Goal: Task Accomplishment & Management: Complete application form

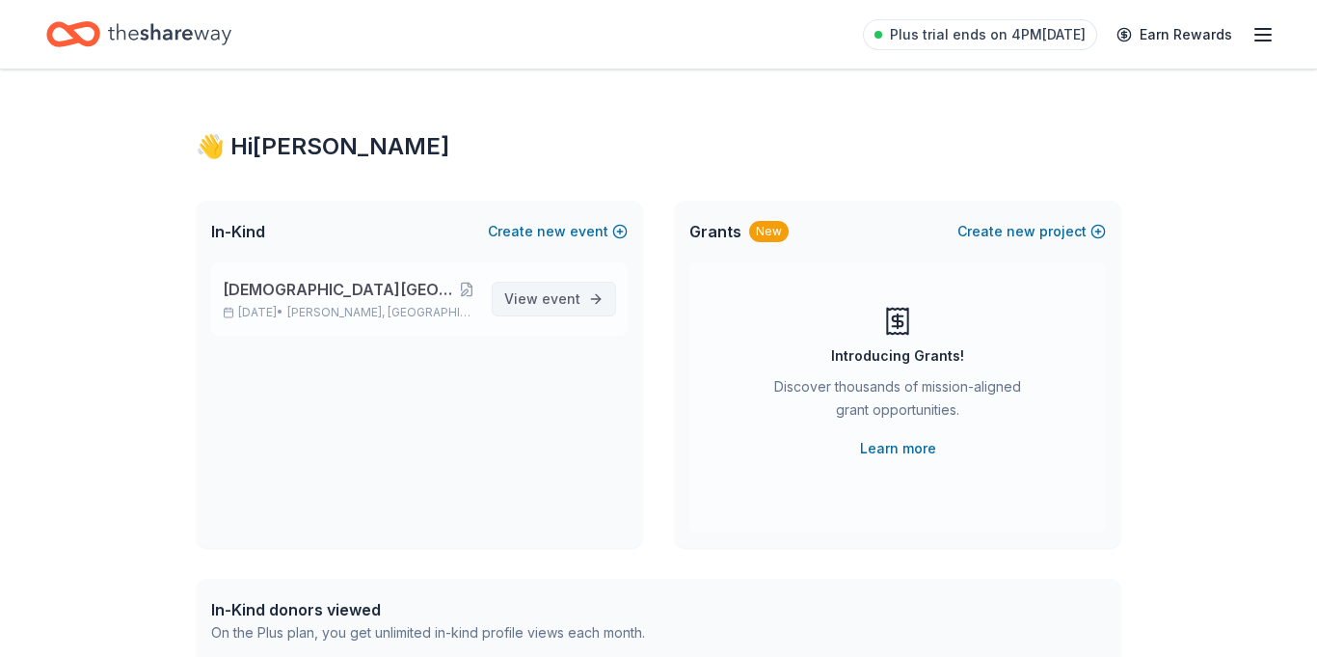
click at [569, 294] on span "event" at bounding box center [561, 298] width 39 height 16
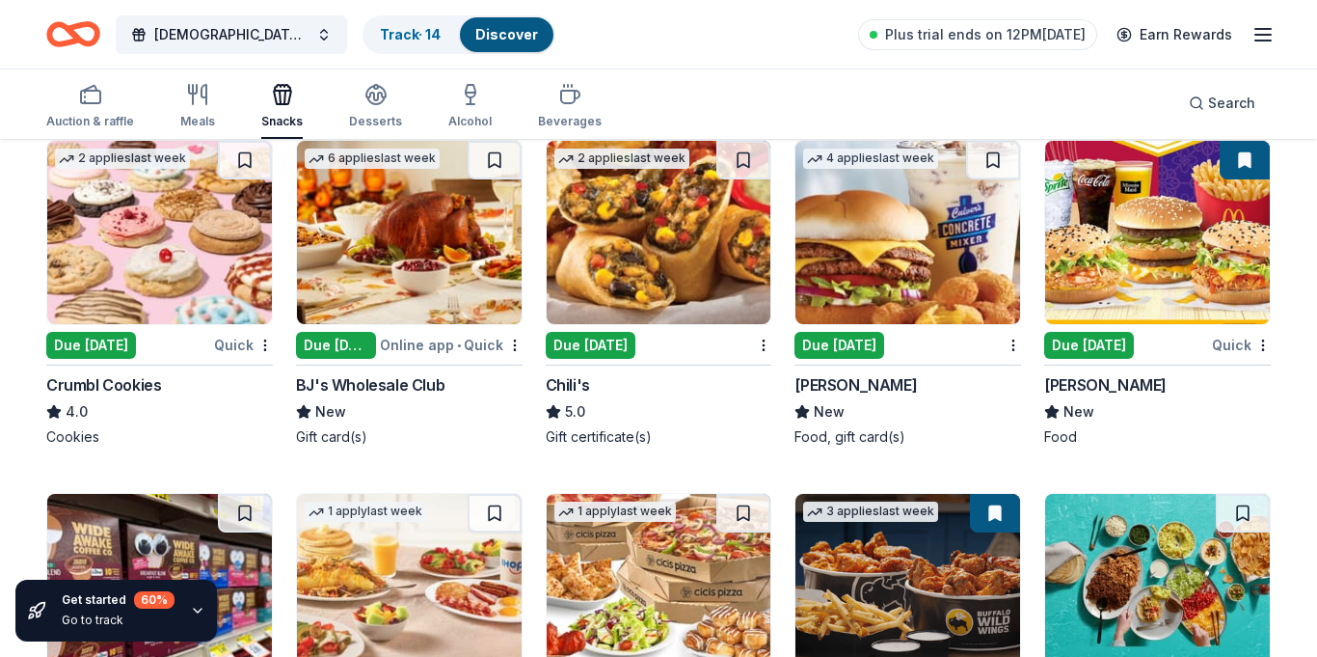
scroll to position [2085, 0]
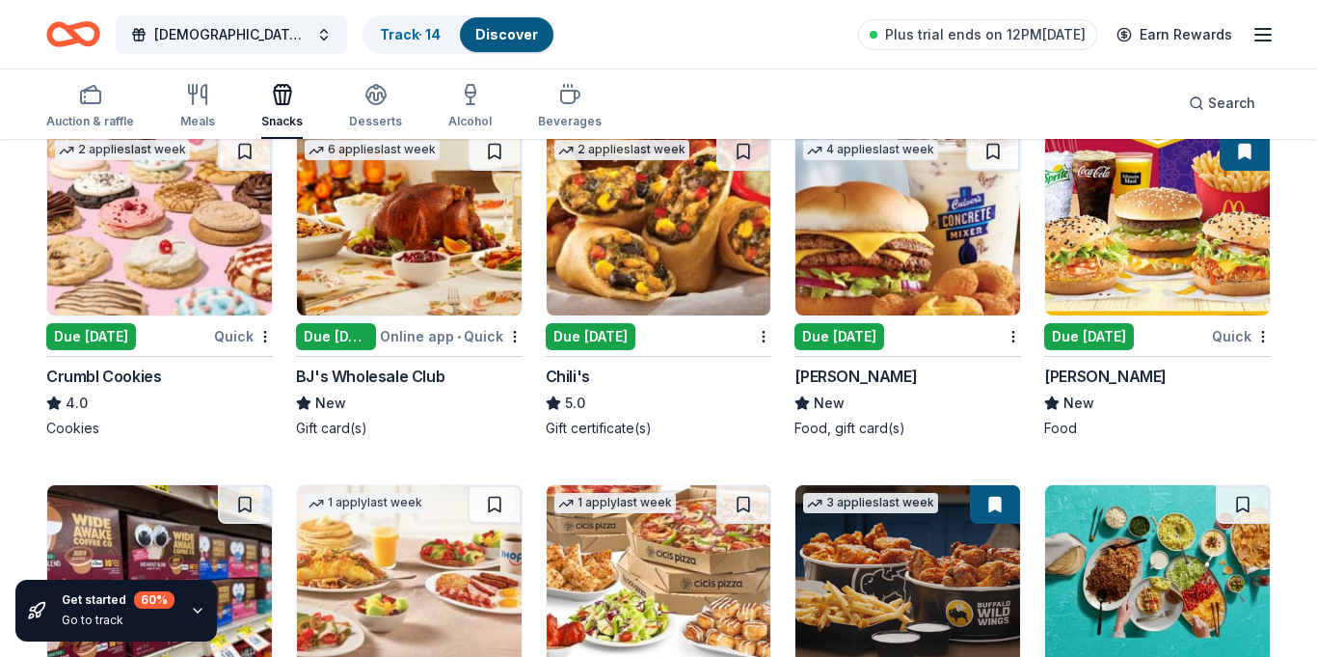
click at [392, 336] on div "Online app • Quick" at bounding box center [451, 336] width 143 height 24
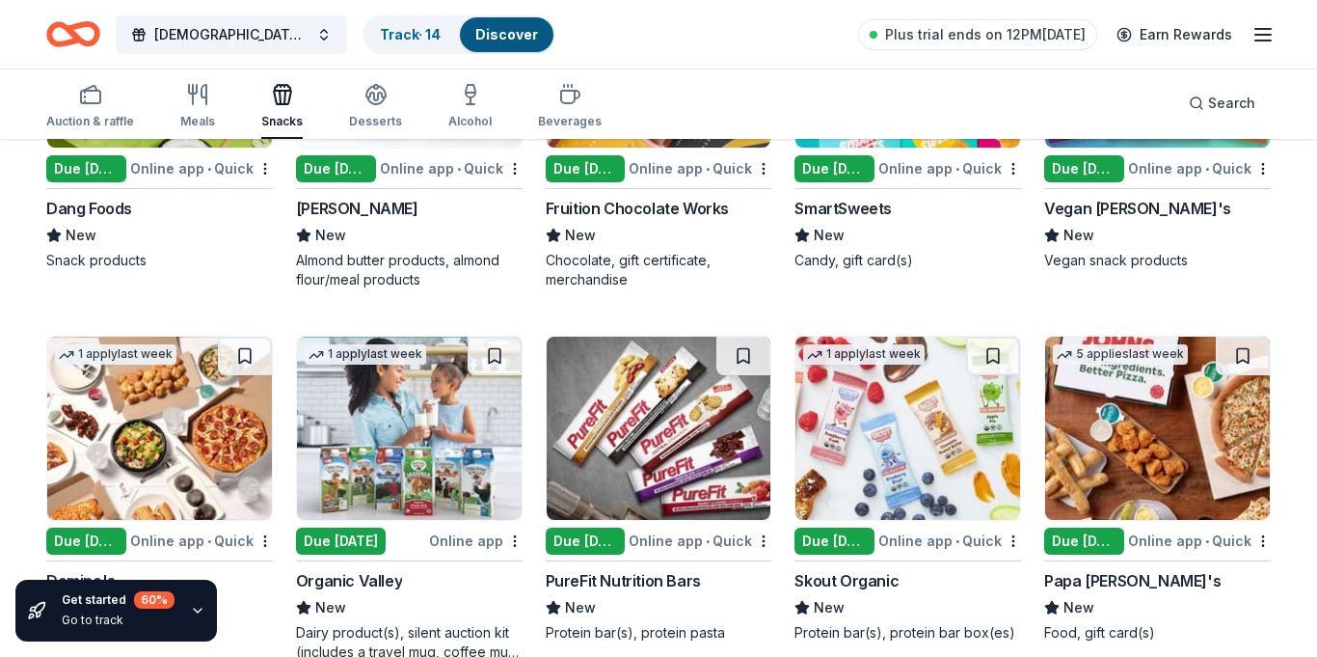
scroll to position [3727, 0]
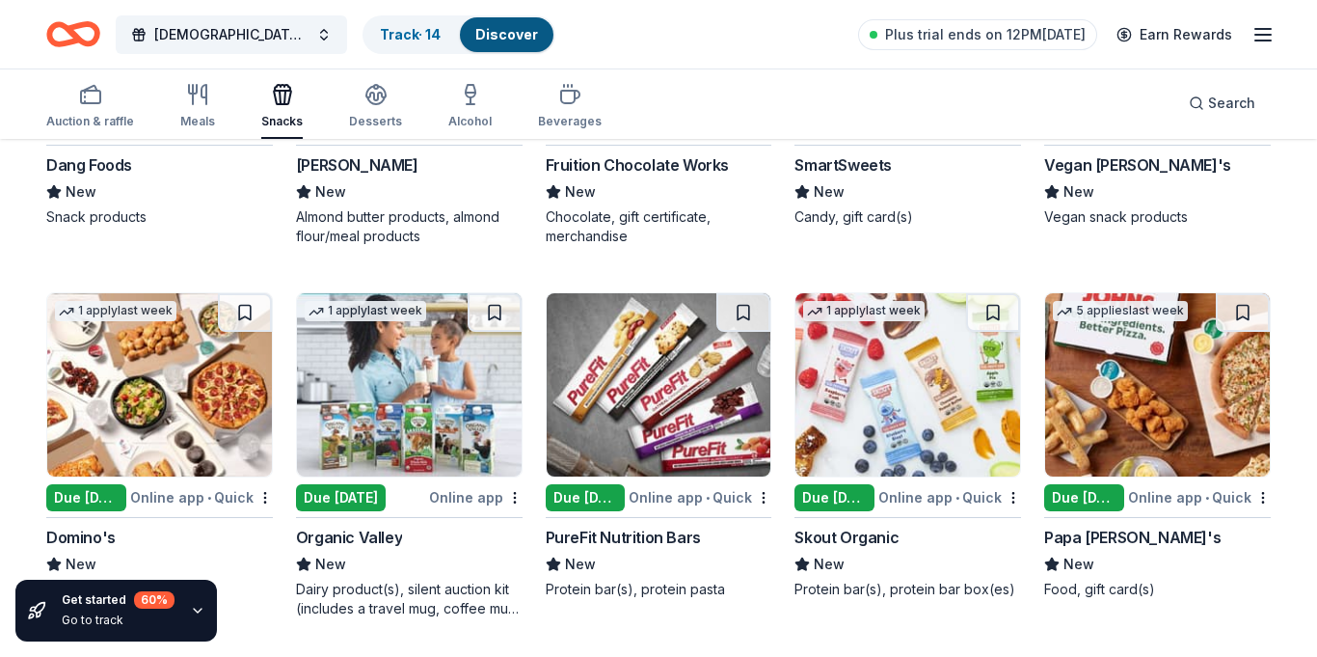
click at [664, 492] on div "Online app • Quick" at bounding box center [700, 497] width 143 height 24
click at [337, 478] on div "1 apply last week Due tomorrow Online app Organic Valley New Dairy product(s), …" at bounding box center [409, 455] width 227 height 326
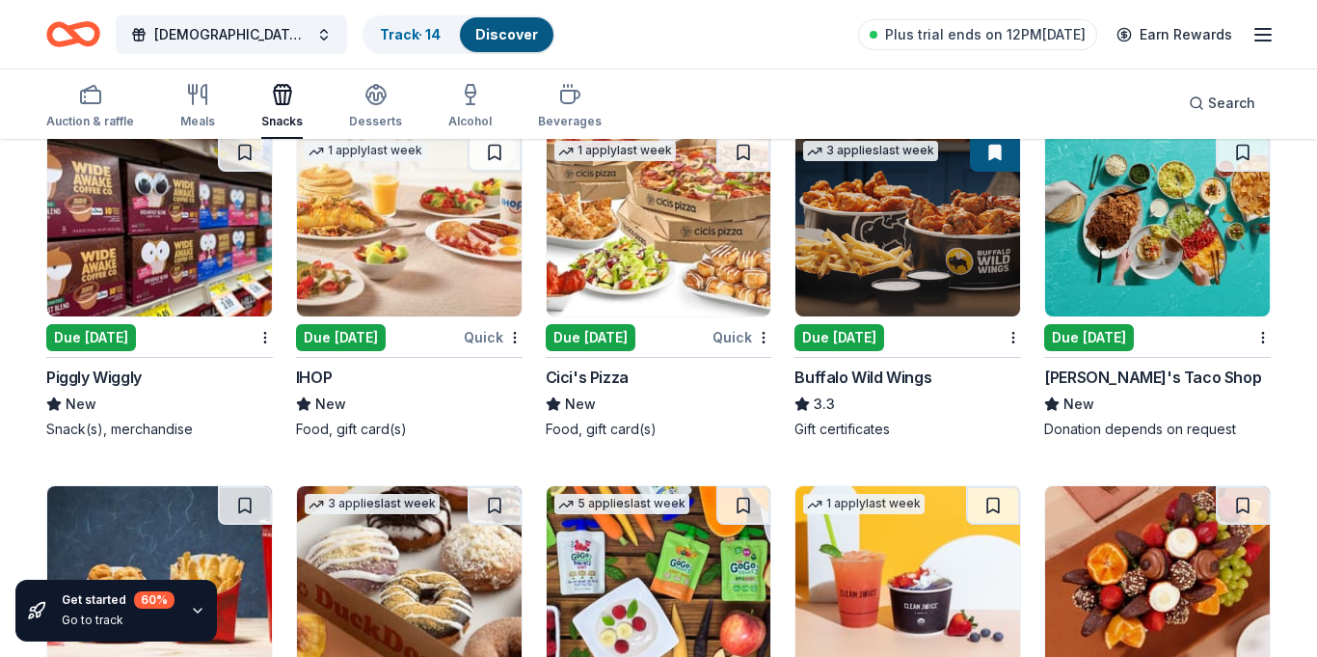
scroll to position [2387, 0]
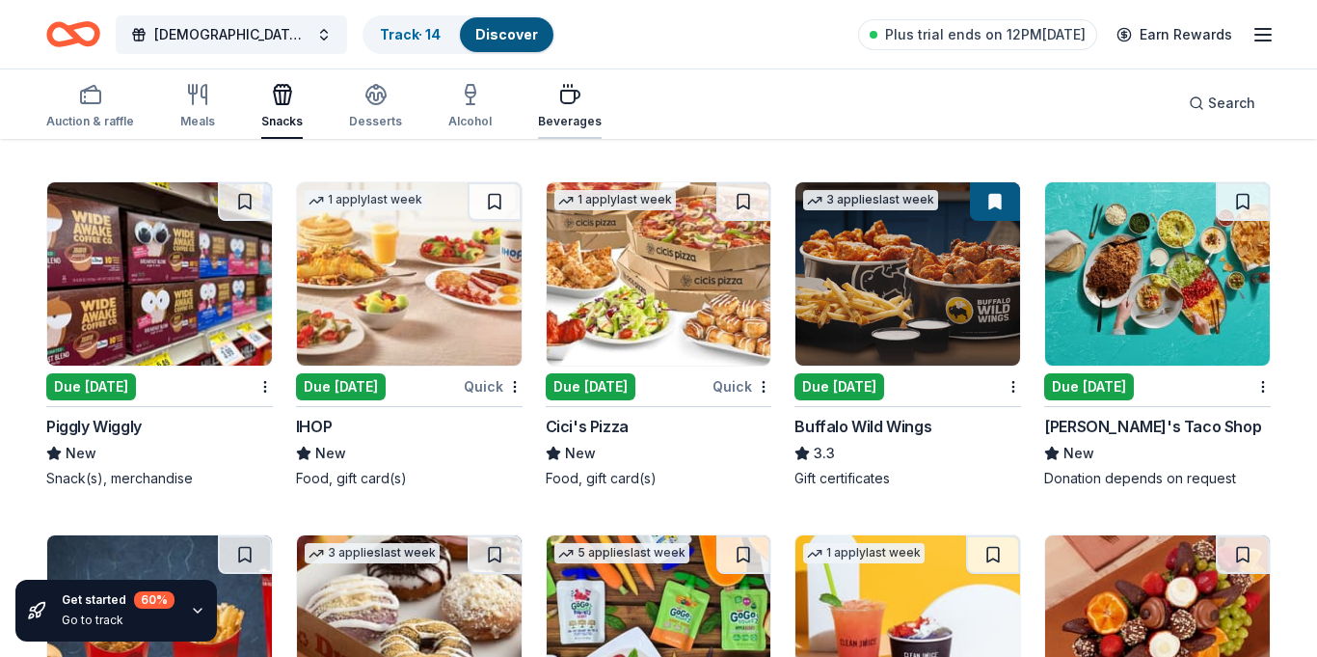
click at [571, 116] on div "Beverages" at bounding box center [570, 121] width 64 height 15
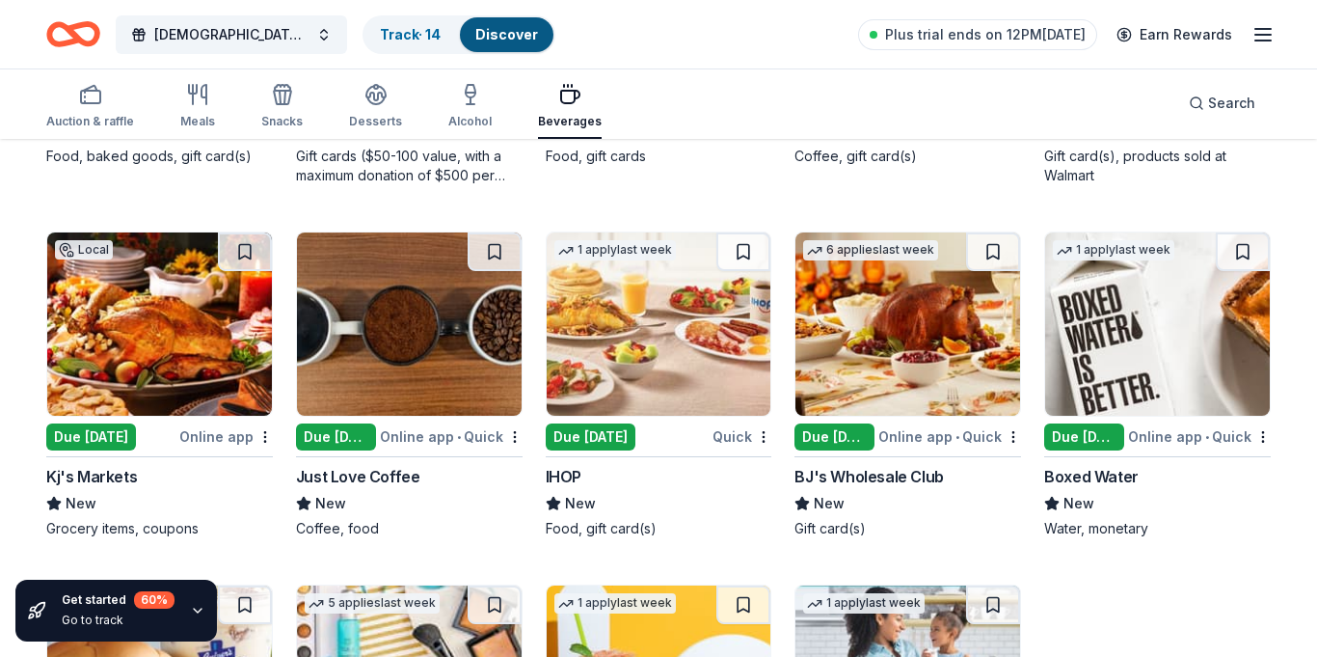
scroll to position [1238, 0]
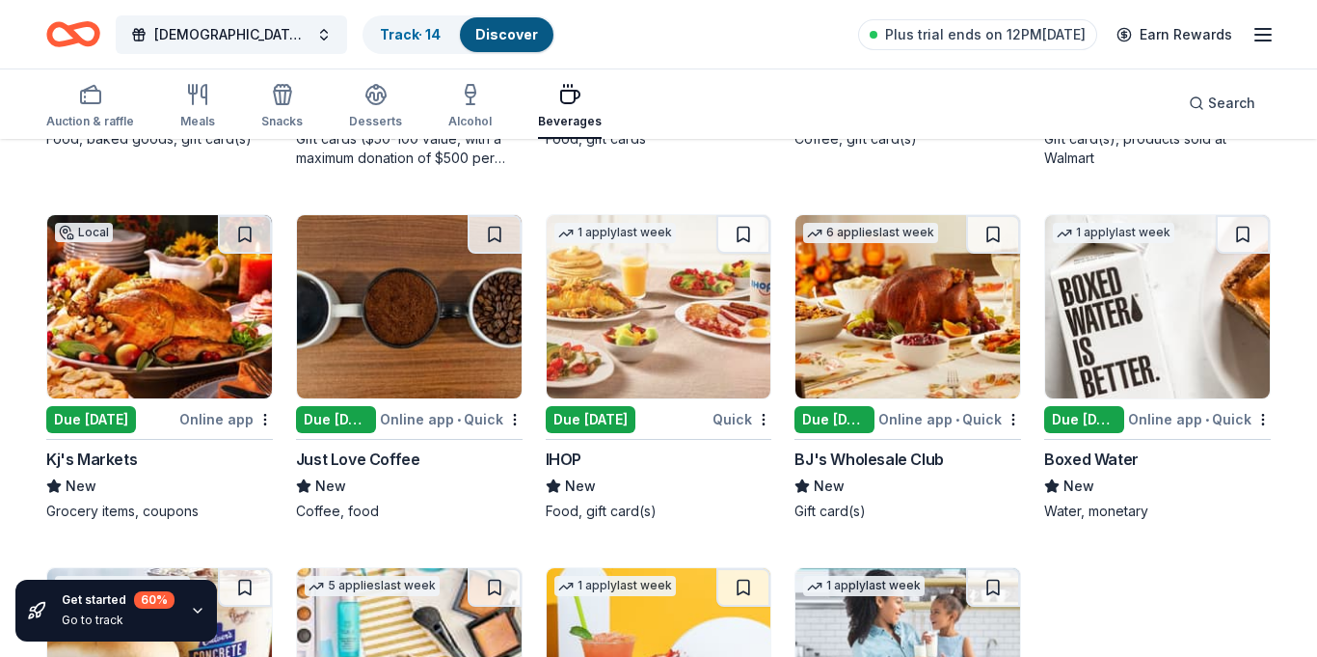
click at [1126, 403] on div "1 apply last week Due tomorrow Online app • Quick Boxed Water New Water, moneta…" at bounding box center [1157, 367] width 227 height 307
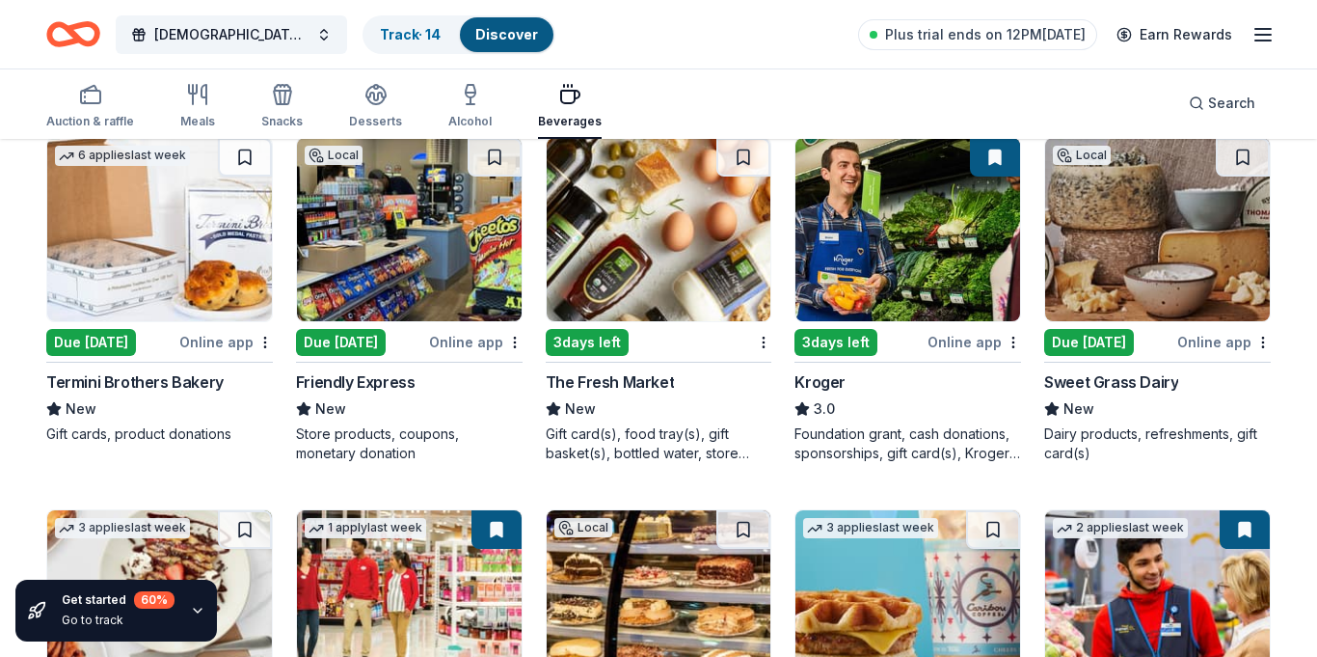
scroll to position [565, 0]
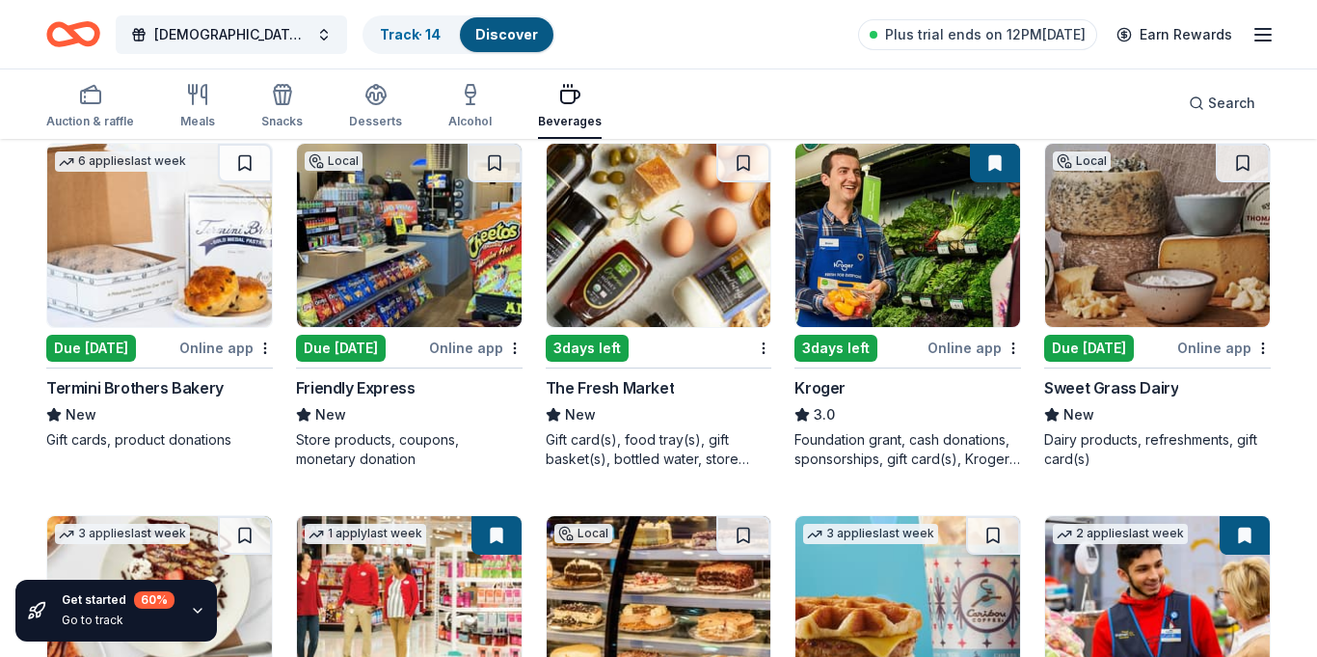
click at [907, 347] on div "3 days left" at bounding box center [858, 348] width 129 height 24
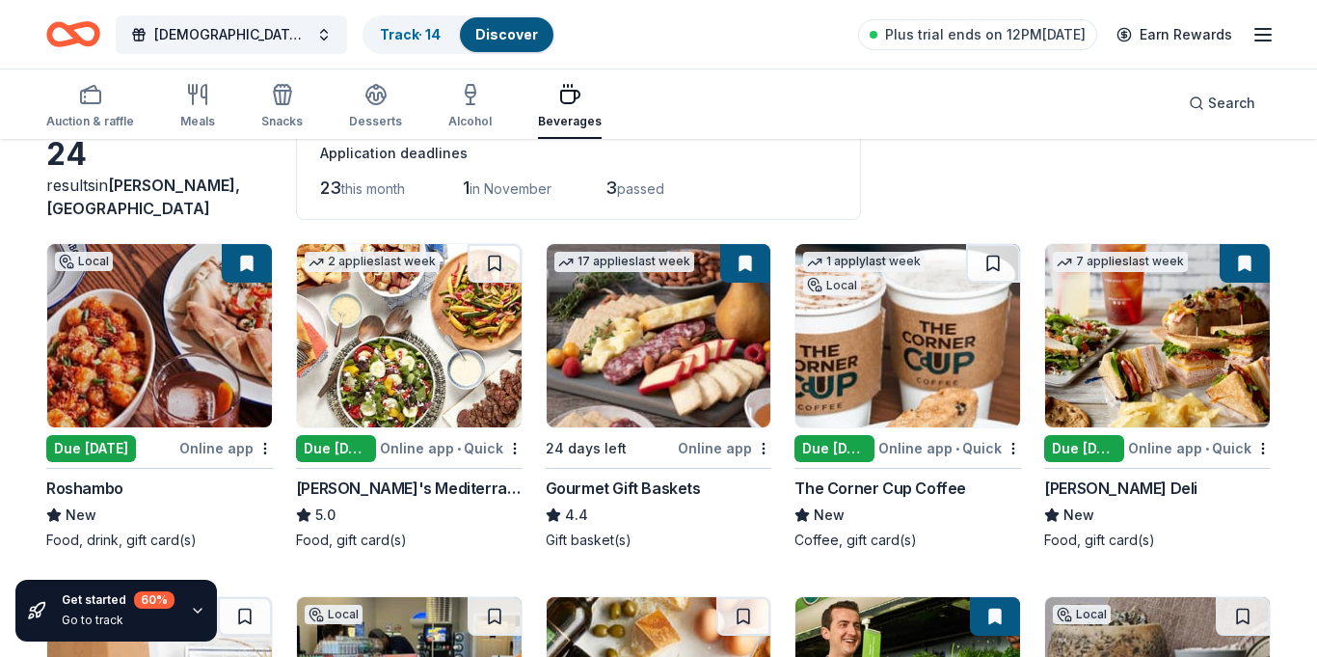
scroll to position [0, 0]
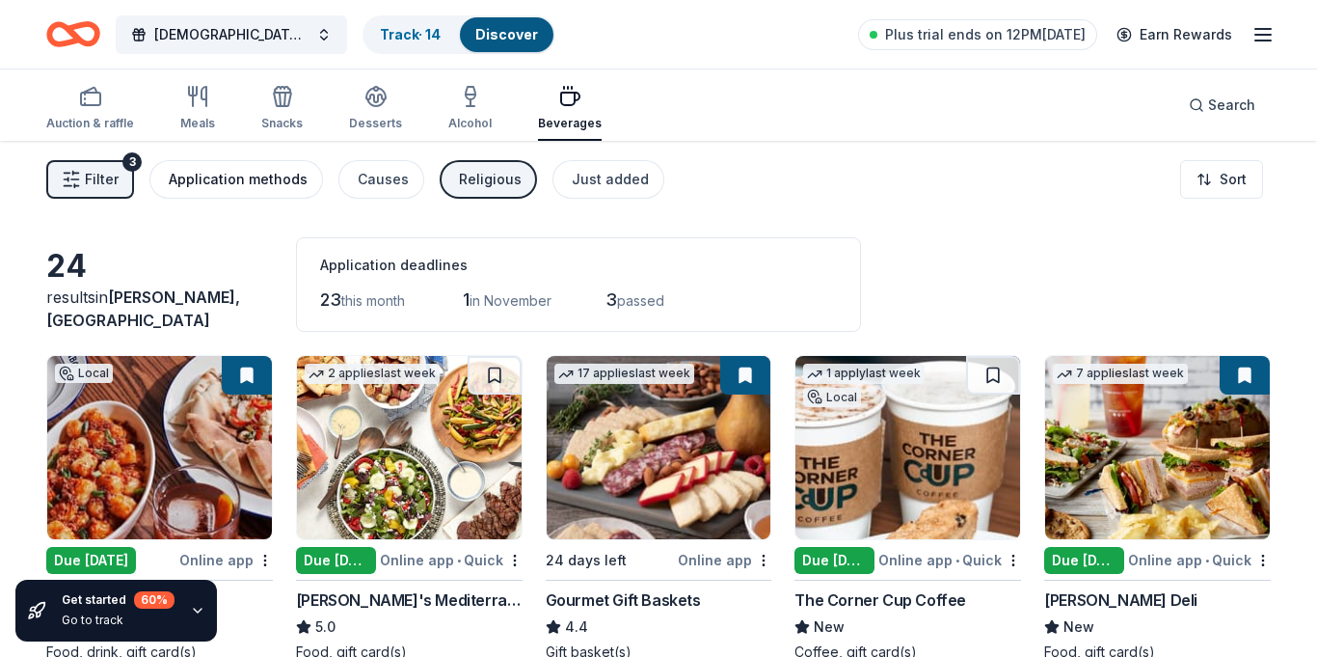
click at [220, 190] on div "Application methods" at bounding box center [238, 179] width 139 height 23
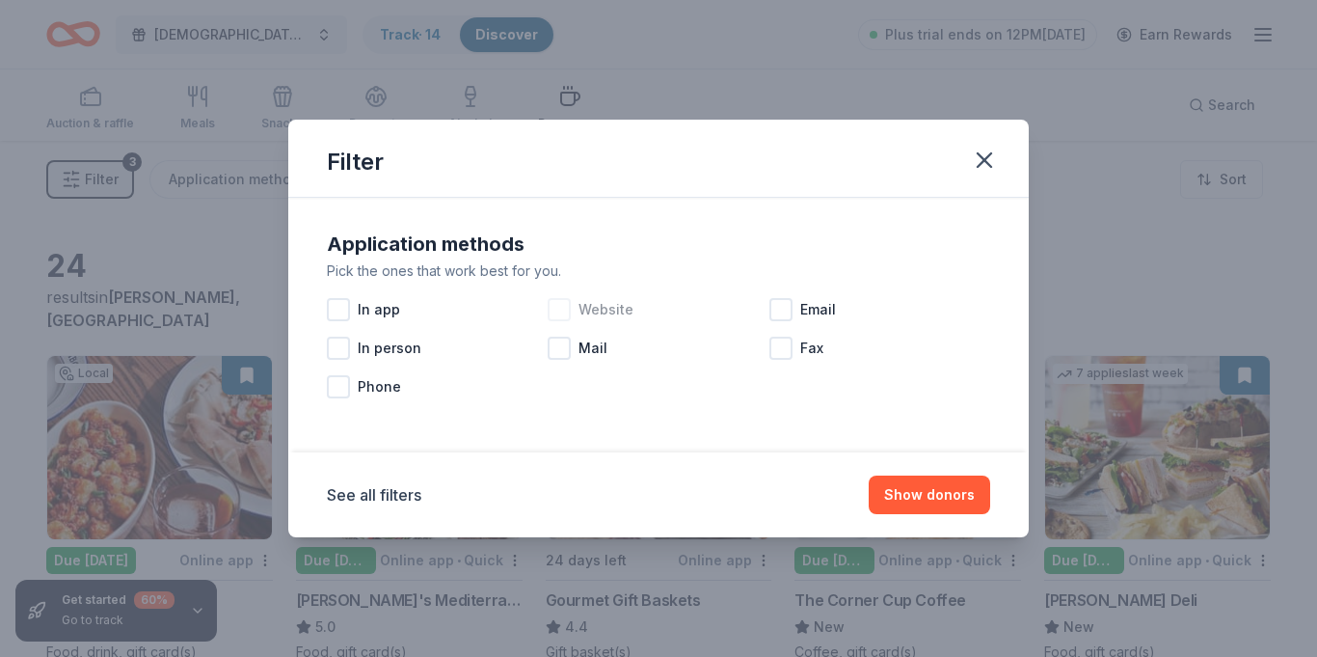
click at [560, 311] on div at bounding box center [559, 309] width 23 height 23
click at [913, 490] on button "Show 15 donors" at bounding box center [922, 494] width 136 height 39
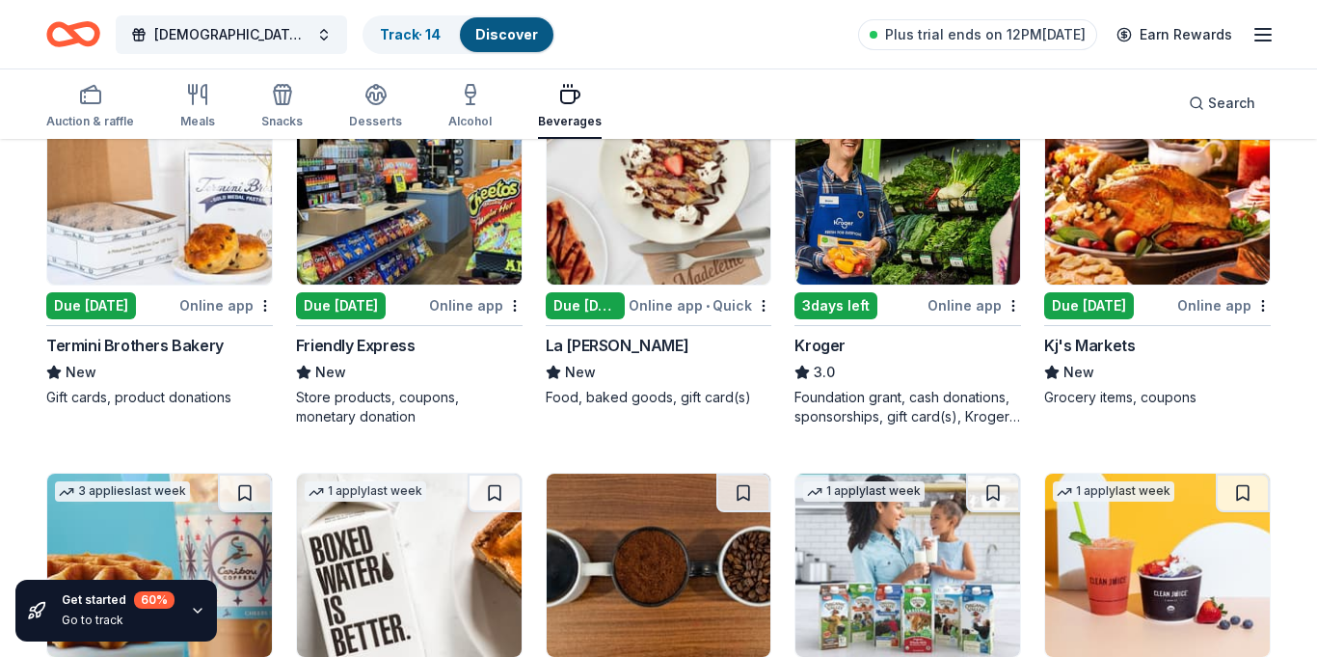
scroll to position [613, 0]
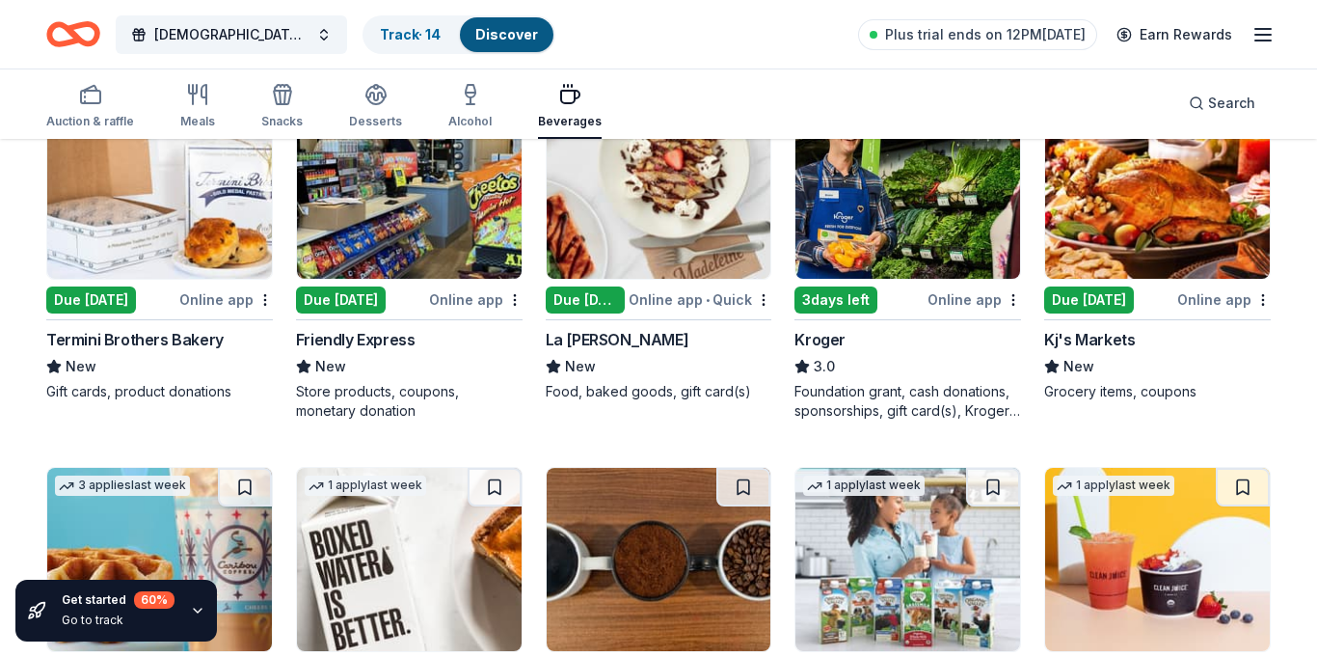
click at [452, 304] on div "Online app" at bounding box center [476, 299] width 94 height 24
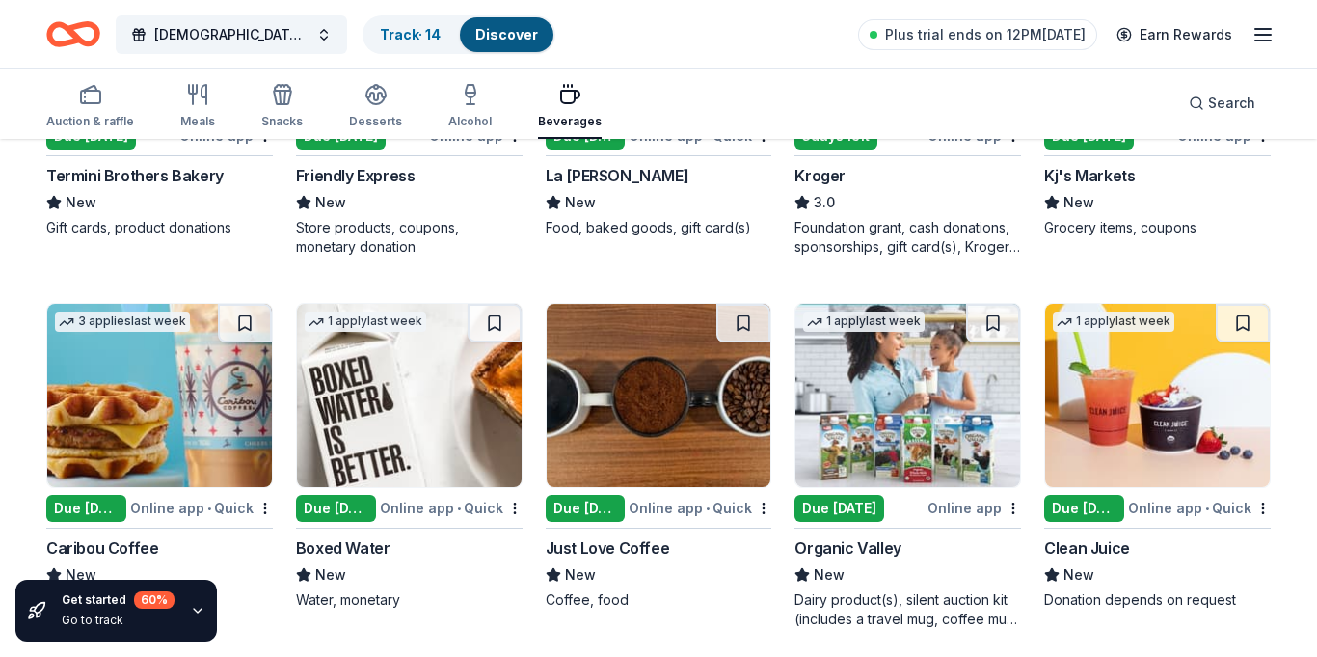
scroll to position [788, 0]
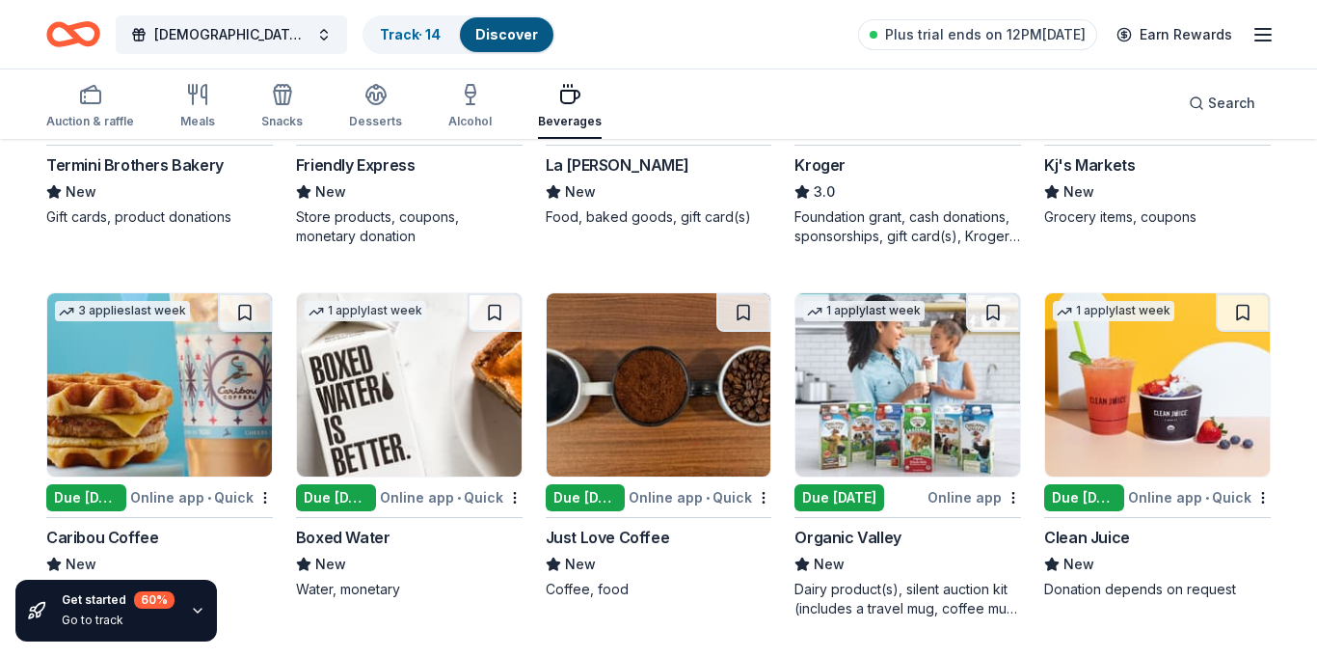
click at [1137, 490] on div "Online app • Quick" at bounding box center [1199, 497] width 143 height 24
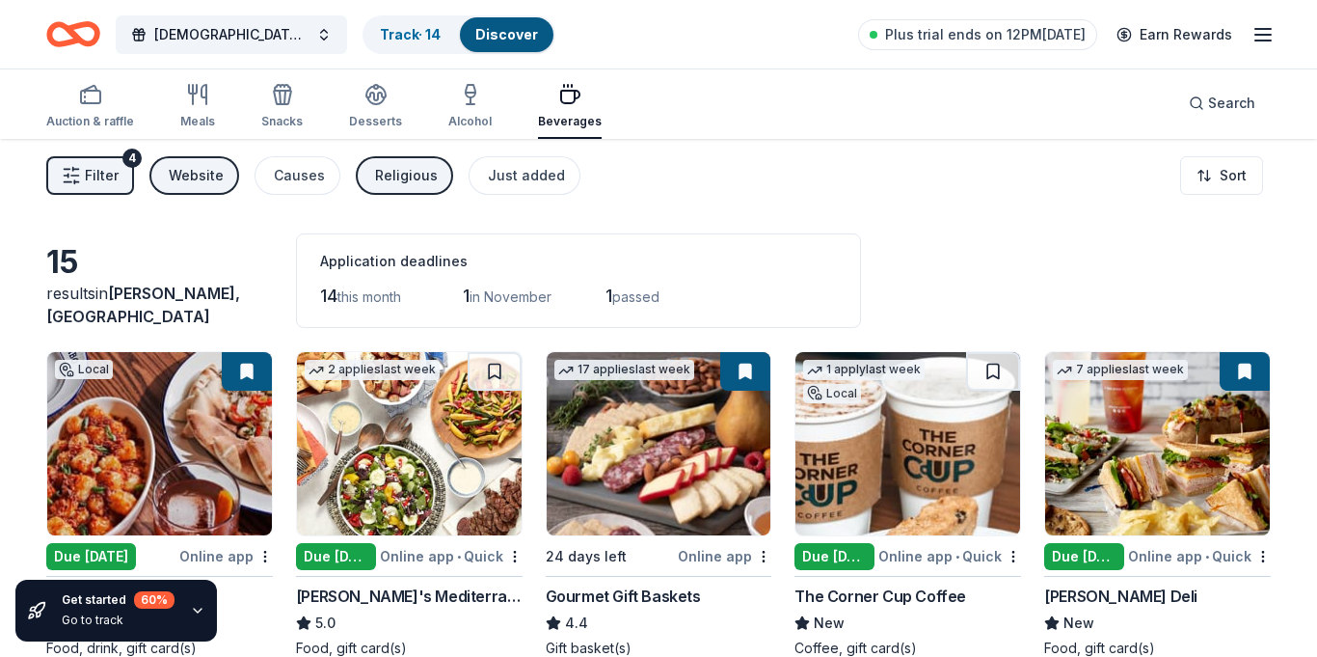
scroll to position [0, 0]
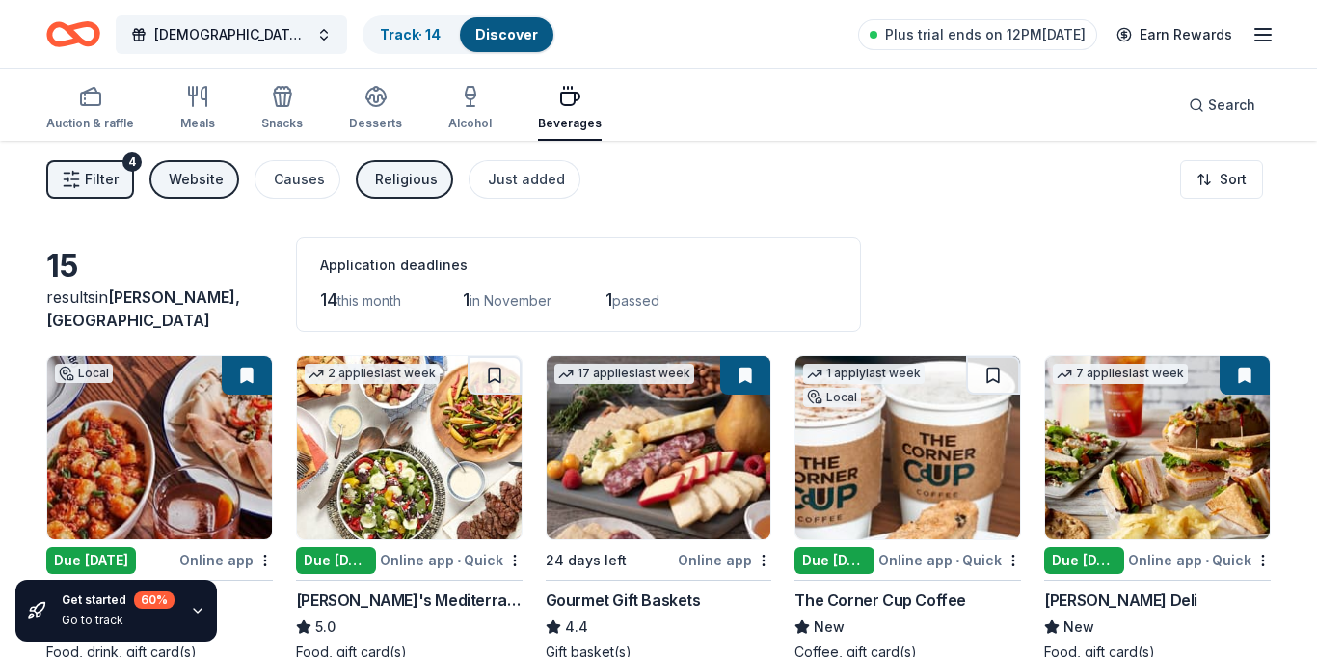
click at [387, 181] on div "Religious" at bounding box center [406, 179] width 63 height 23
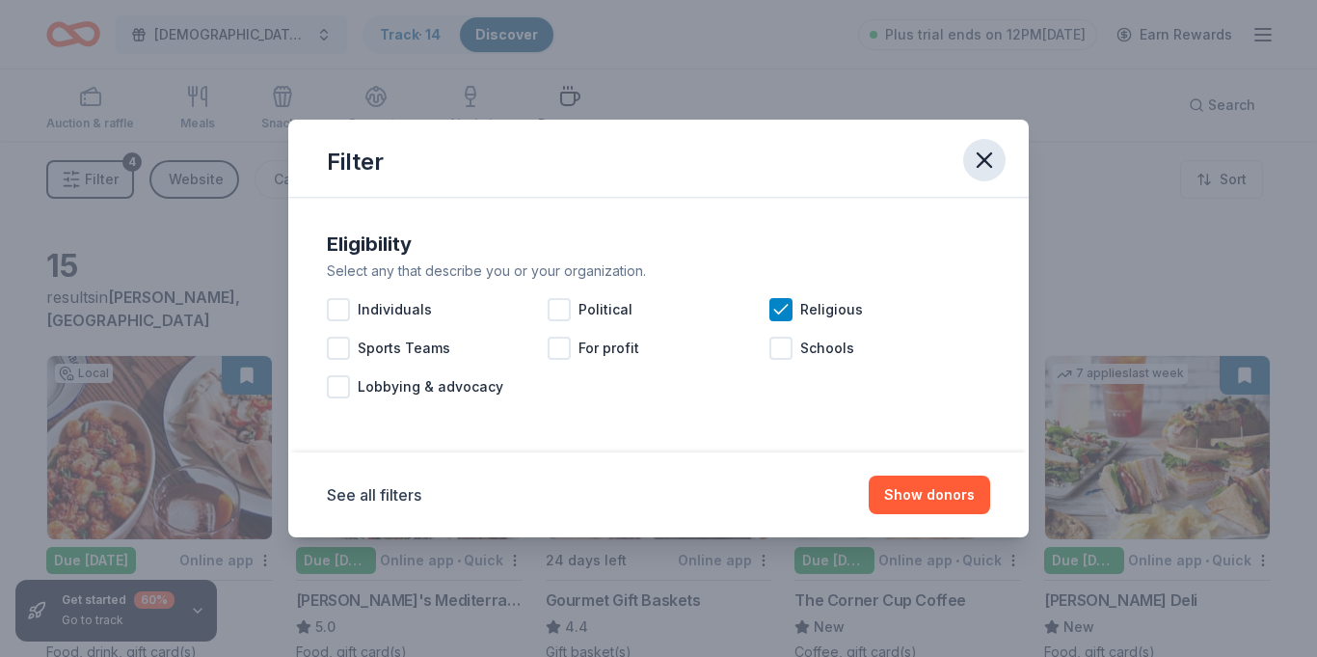
click at [979, 160] on icon "button" at bounding box center [984, 160] width 27 height 27
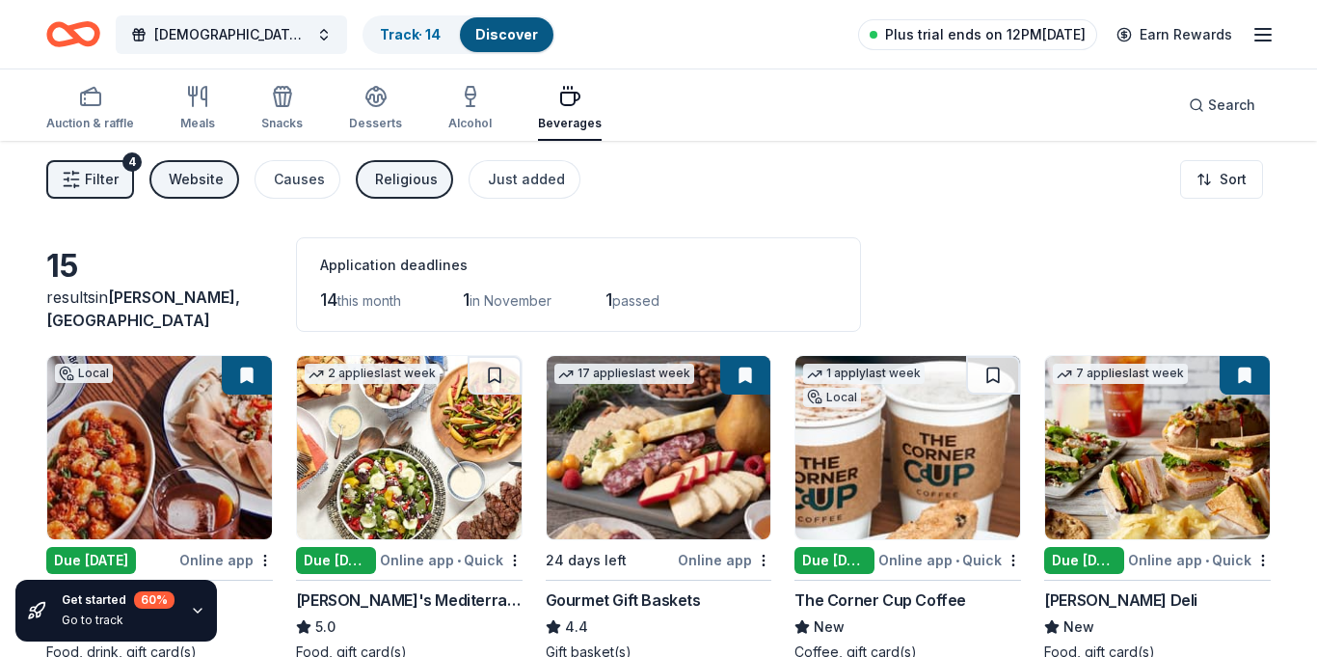
click at [979, 40] on span "Plus trial ends on 12PM, 10/8" at bounding box center [985, 34] width 201 height 23
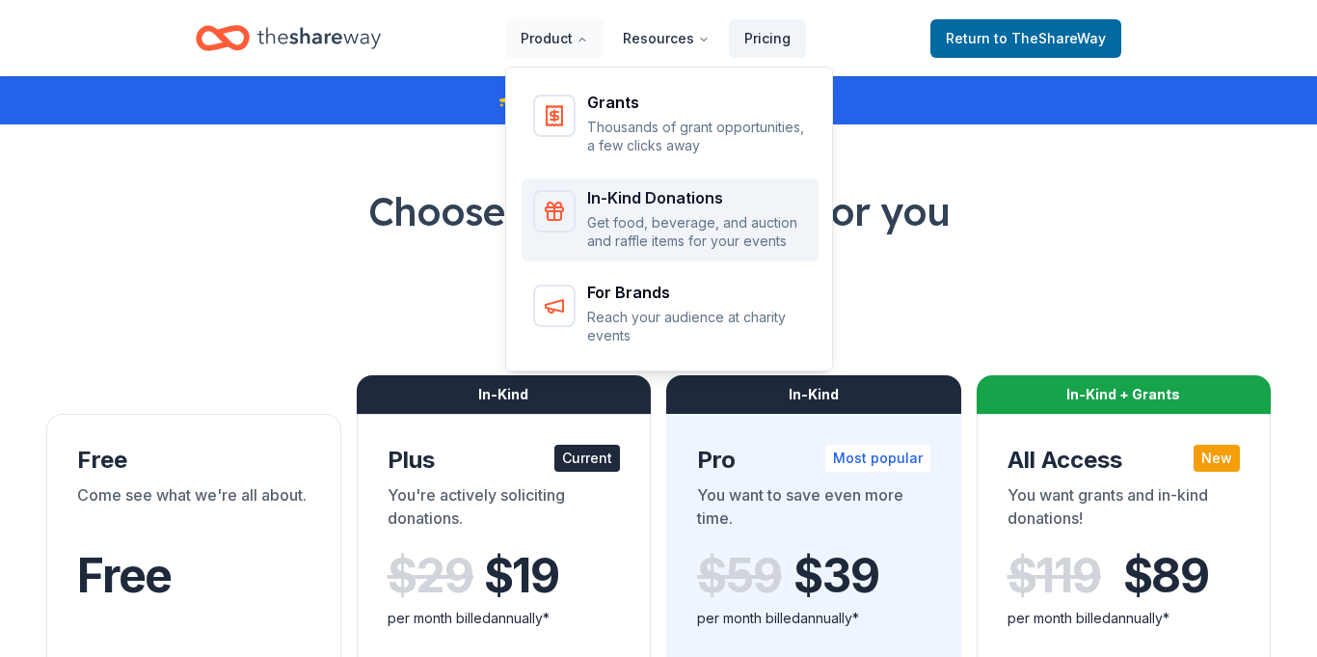
click at [624, 213] on p "Get food, beverage, and auction and raffle items for your events" at bounding box center [697, 232] width 220 height 38
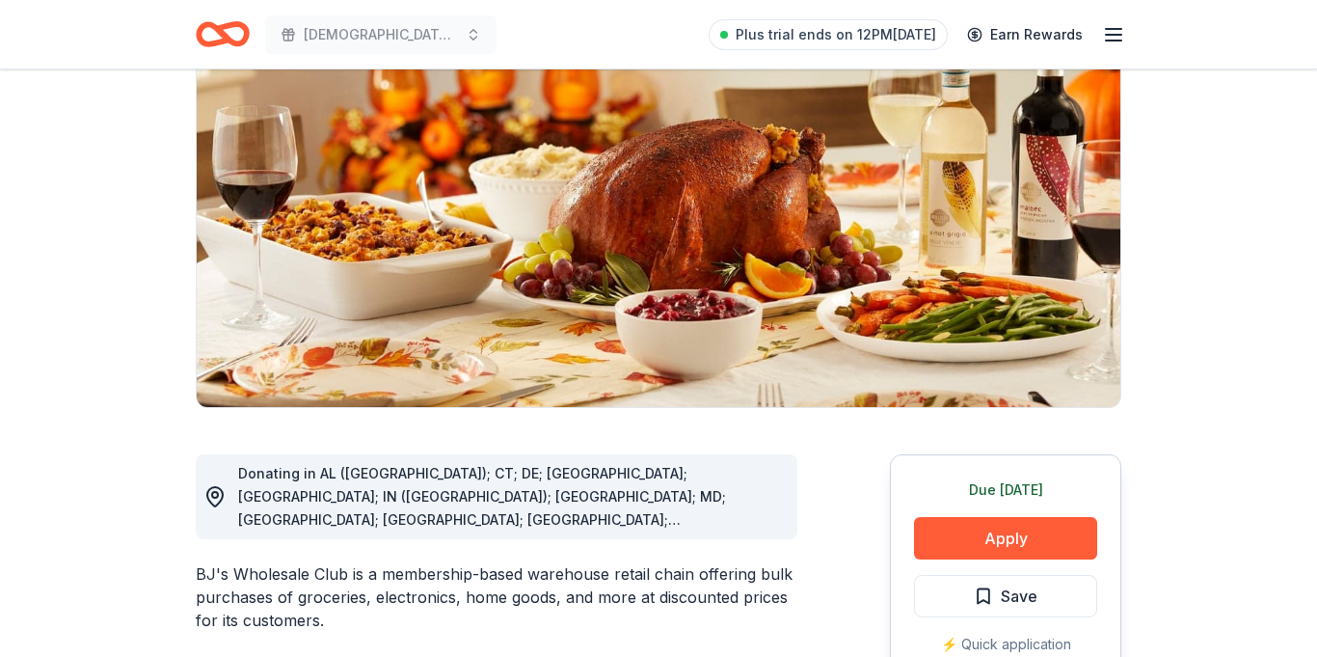
scroll to position [185, 0]
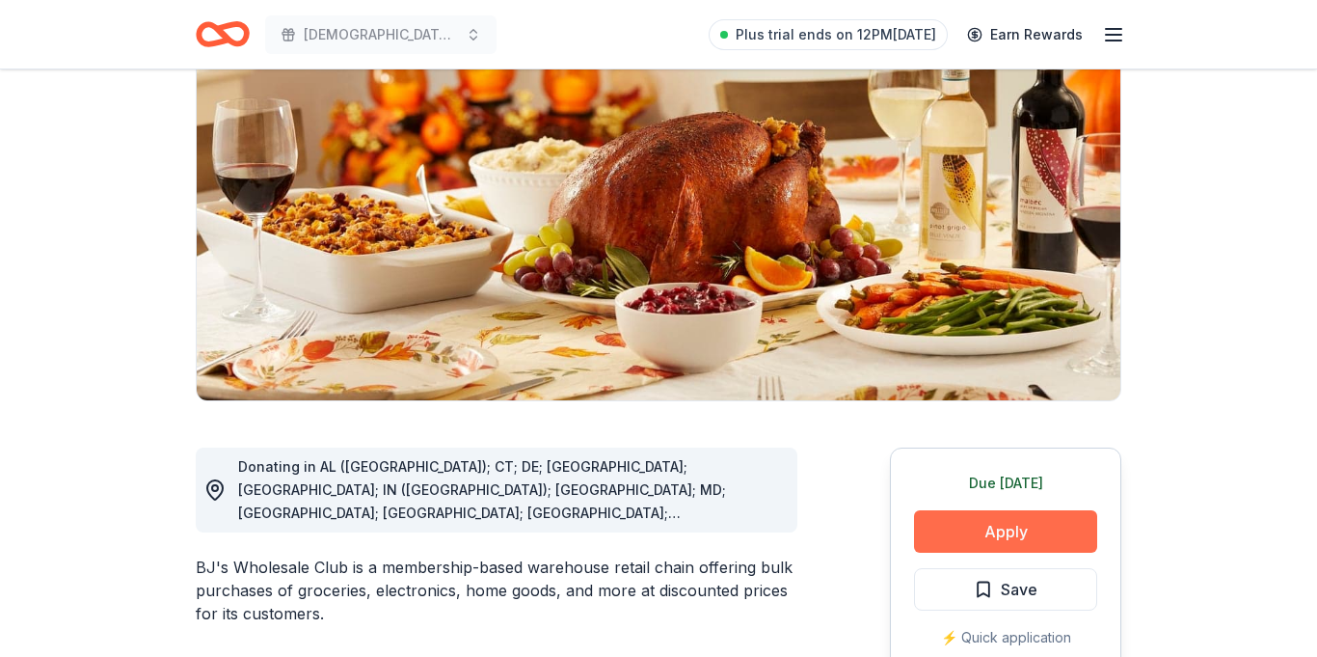
click at [1018, 535] on button "Apply" at bounding box center [1005, 531] width 183 height 42
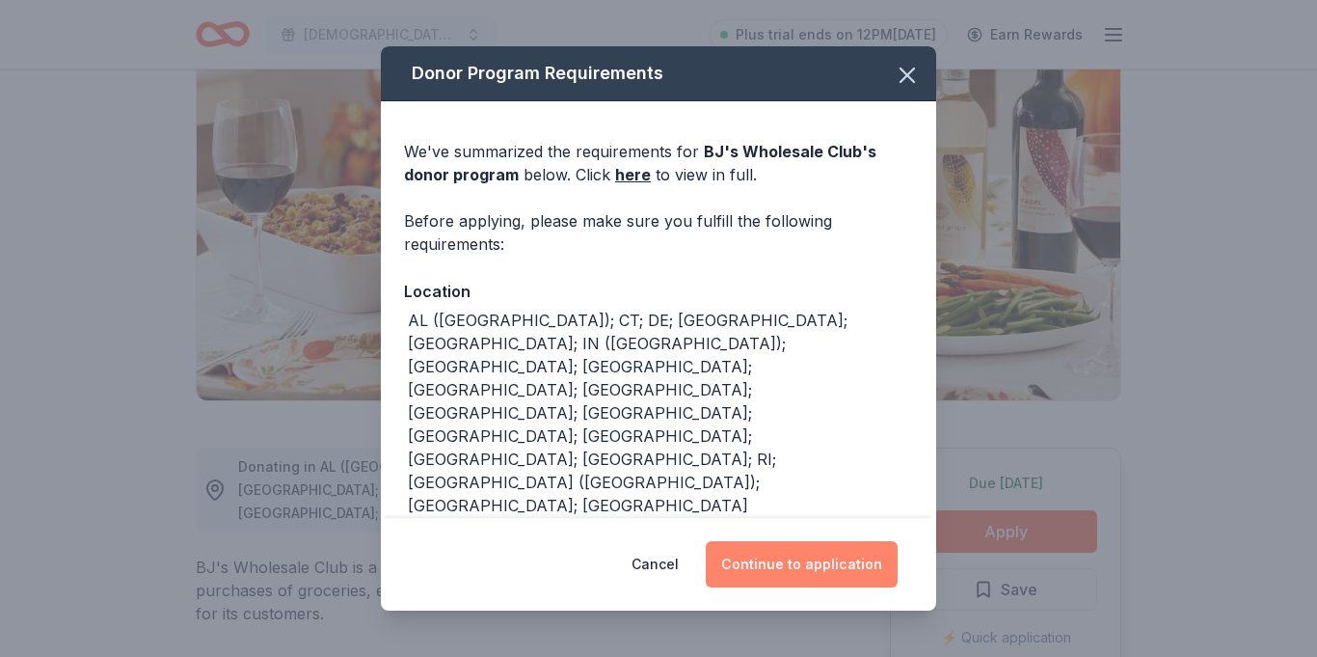
click at [839, 541] on button "Continue to application" at bounding box center [802, 564] width 192 height 46
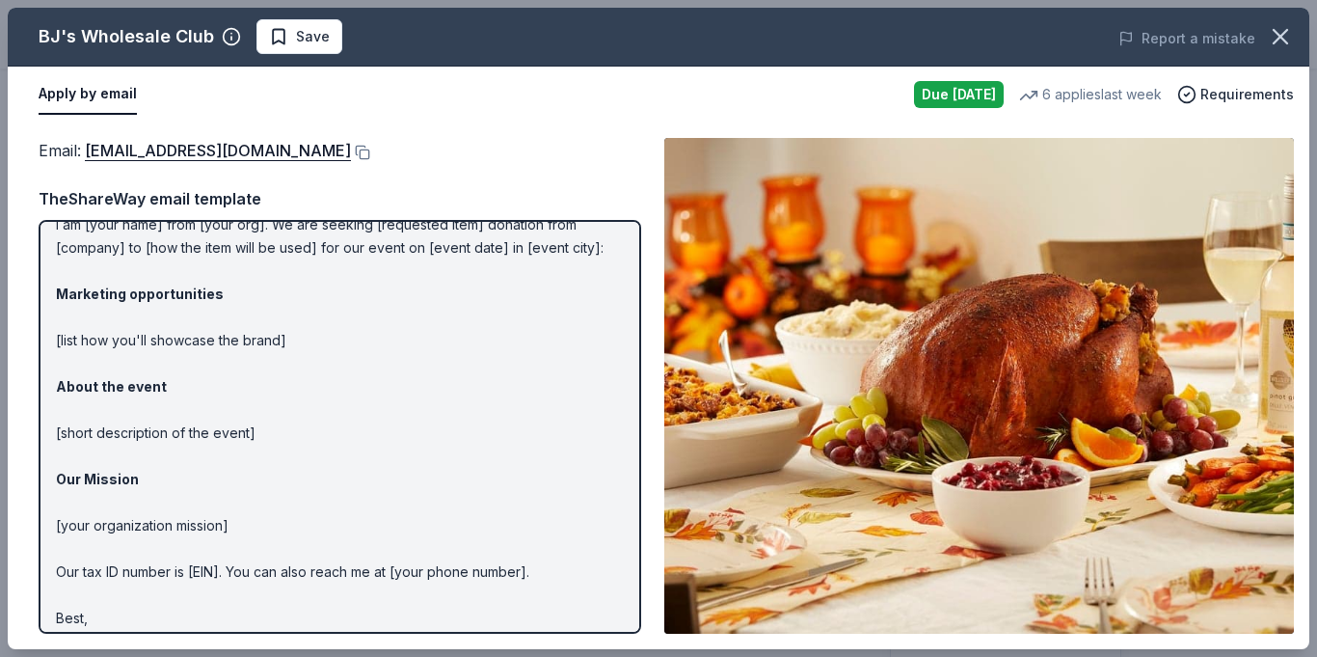
scroll to position [107, 0]
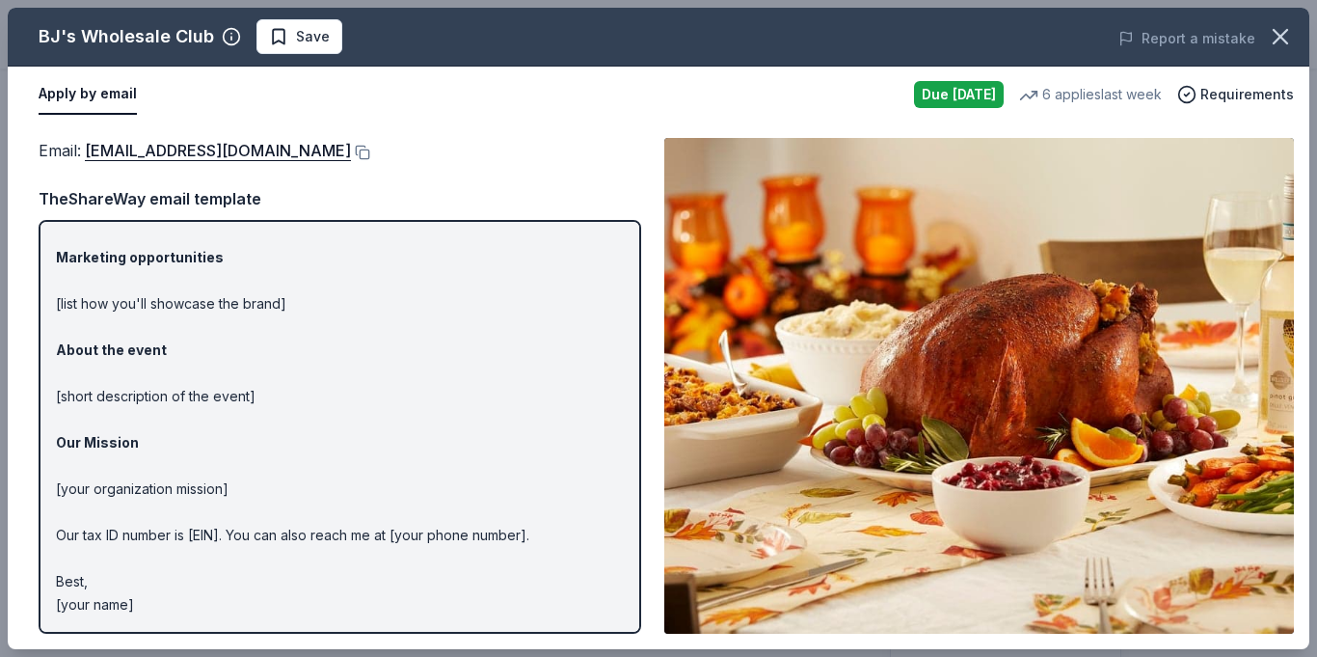
click at [104, 91] on button "Apply by email" at bounding box center [88, 94] width 98 height 40
click at [154, 149] on link "community@bjs.com" at bounding box center [218, 150] width 266 height 25
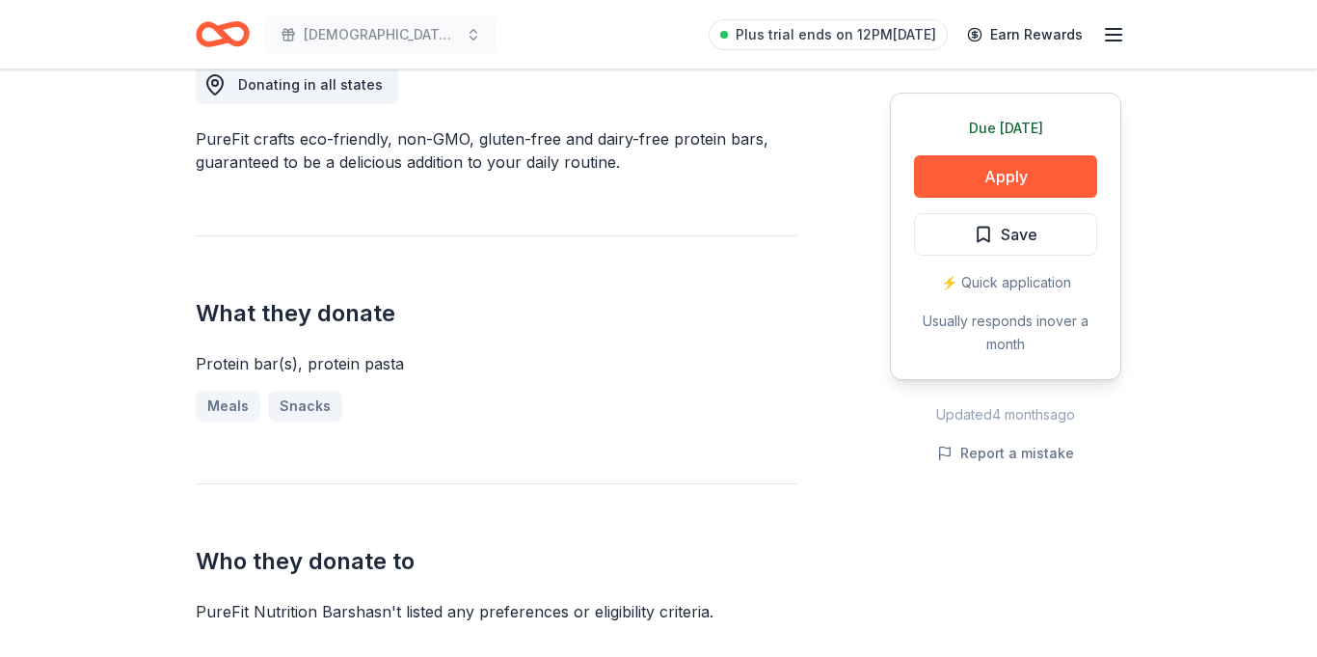
scroll to position [509, 0]
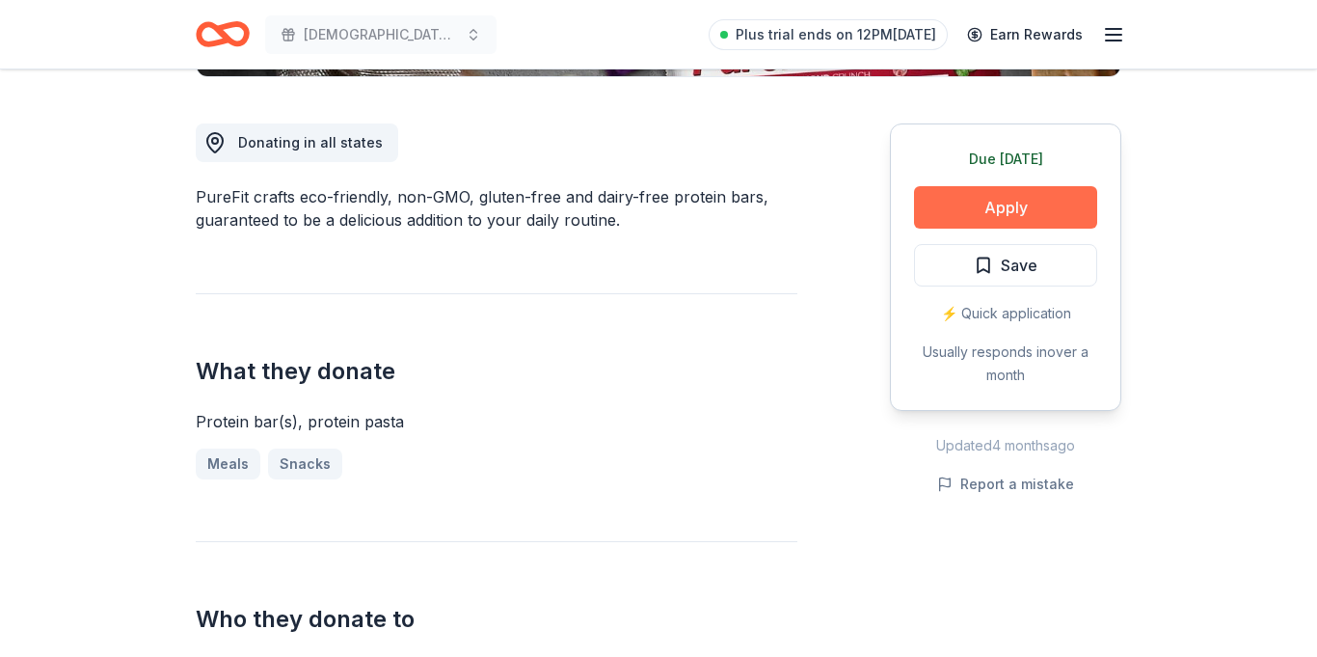
click at [981, 210] on button "Apply" at bounding box center [1005, 207] width 183 height 42
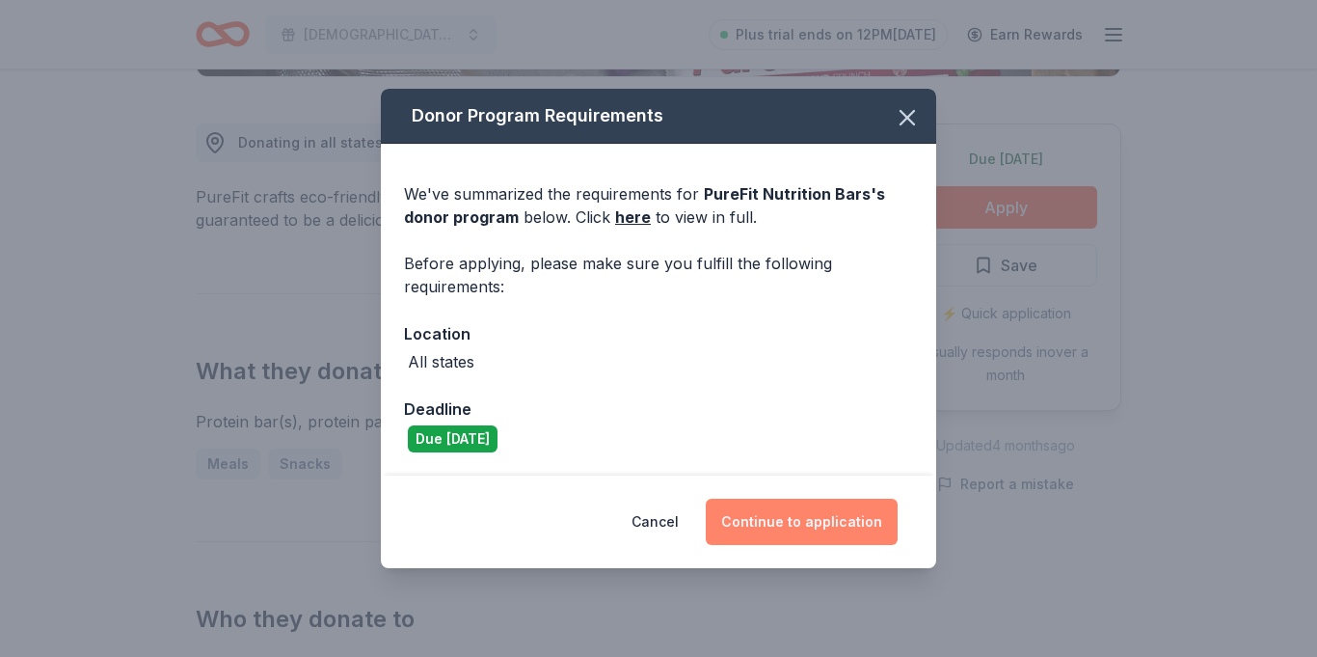
click at [833, 510] on button "Continue to application" at bounding box center [802, 521] width 192 height 46
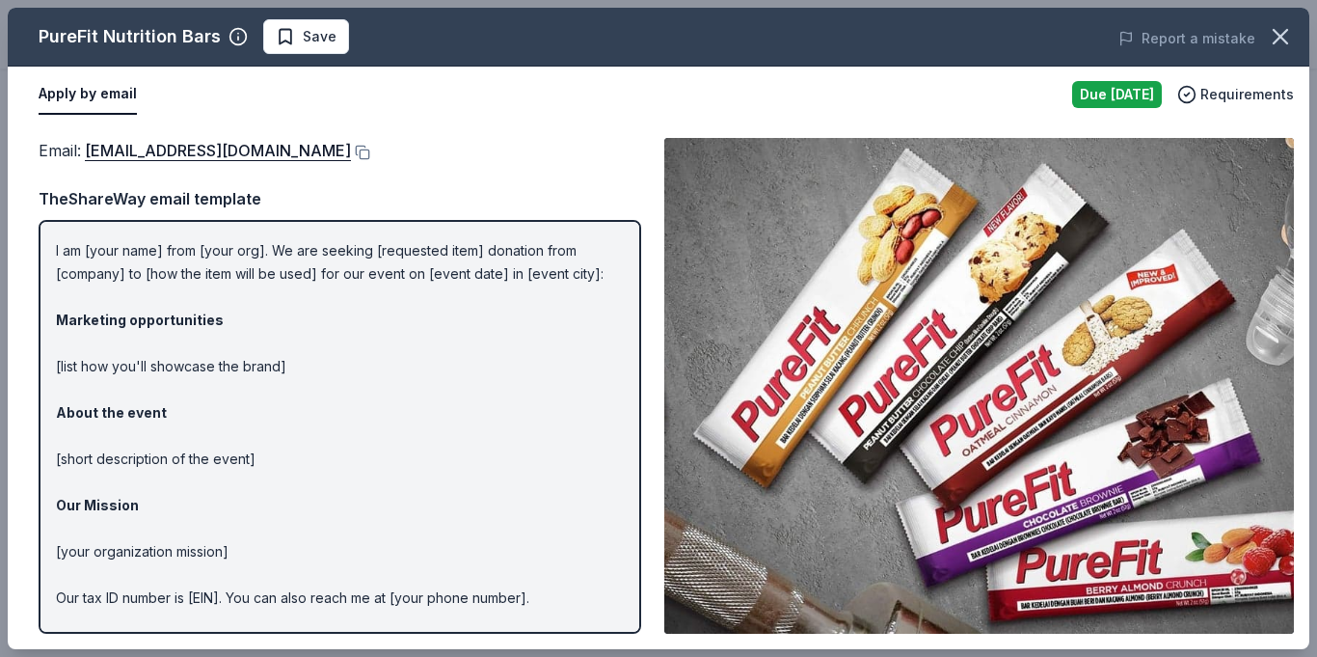
scroll to position [0, 0]
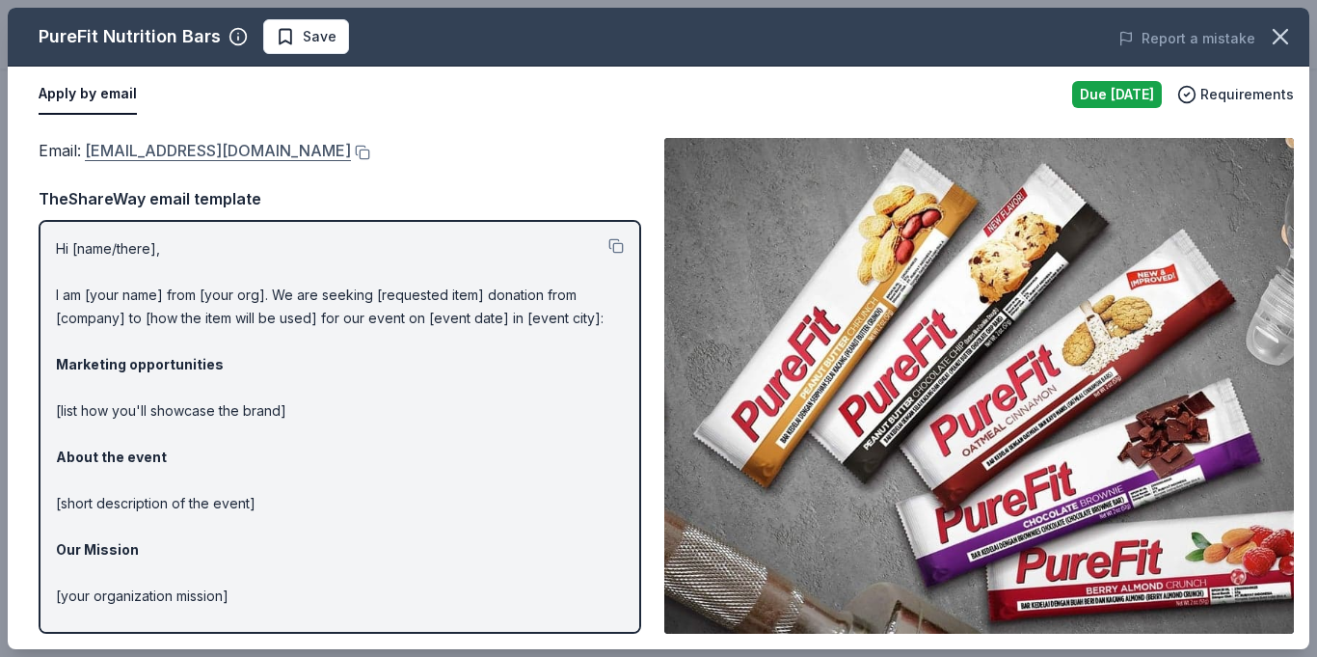
click at [148, 148] on link "info@purefit.com" at bounding box center [218, 150] width 266 height 25
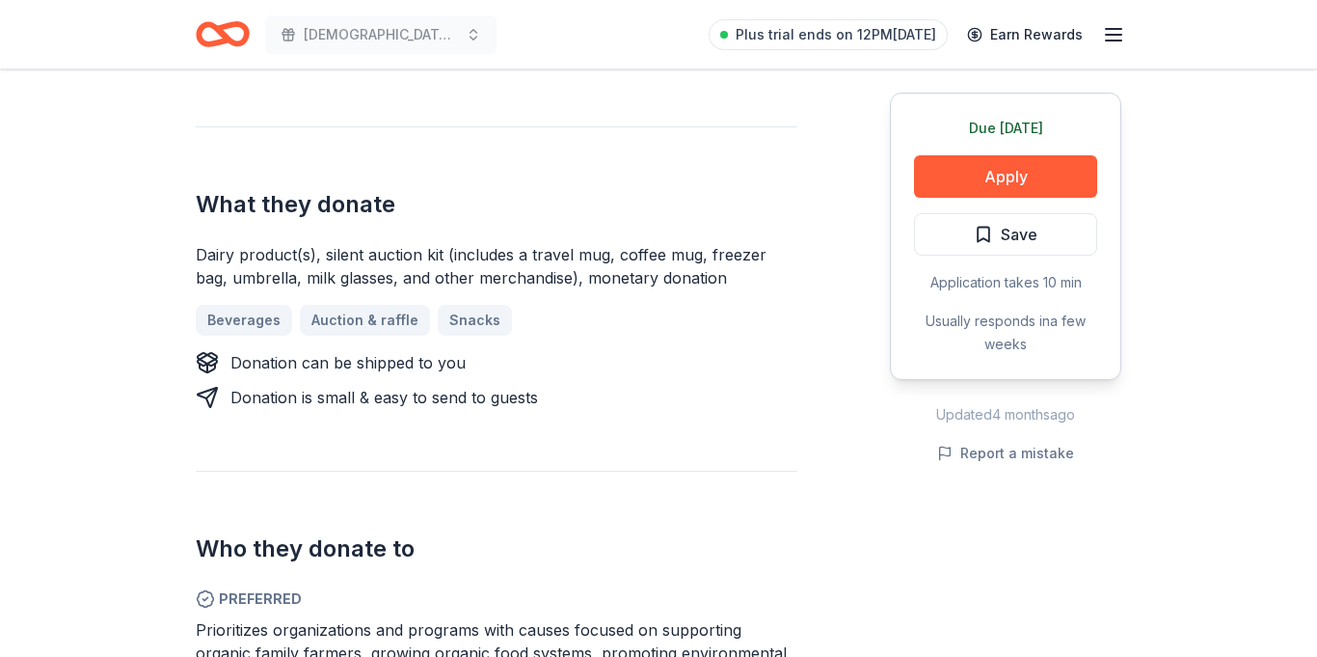
scroll to position [674, 0]
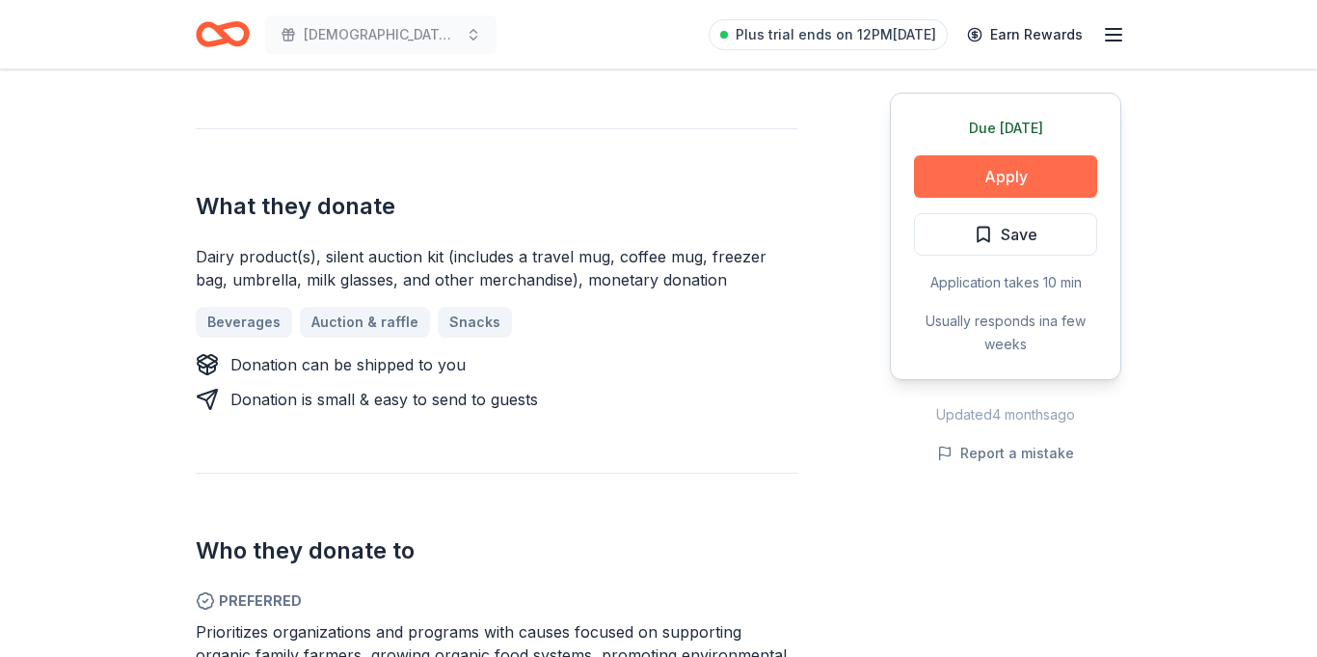
click at [981, 180] on button "Apply" at bounding box center [1005, 176] width 183 height 42
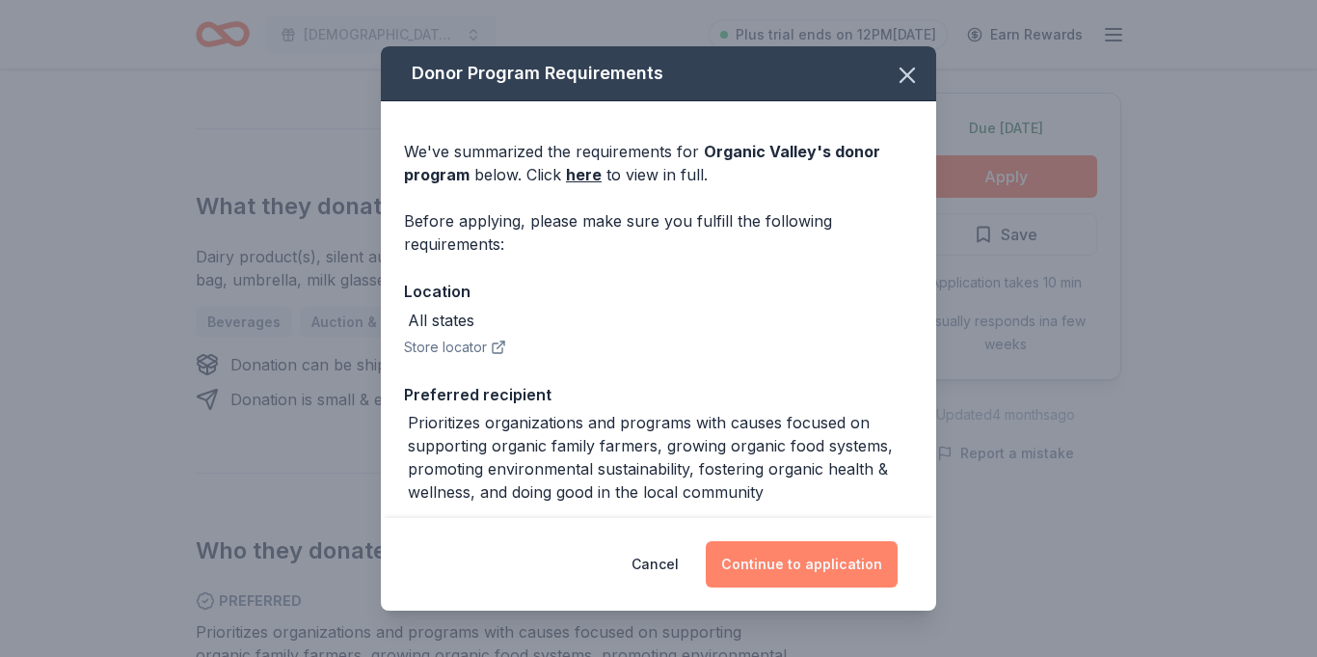
click at [821, 561] on button "Continue to application" at bounding box center [802, 564] width 192 height 46
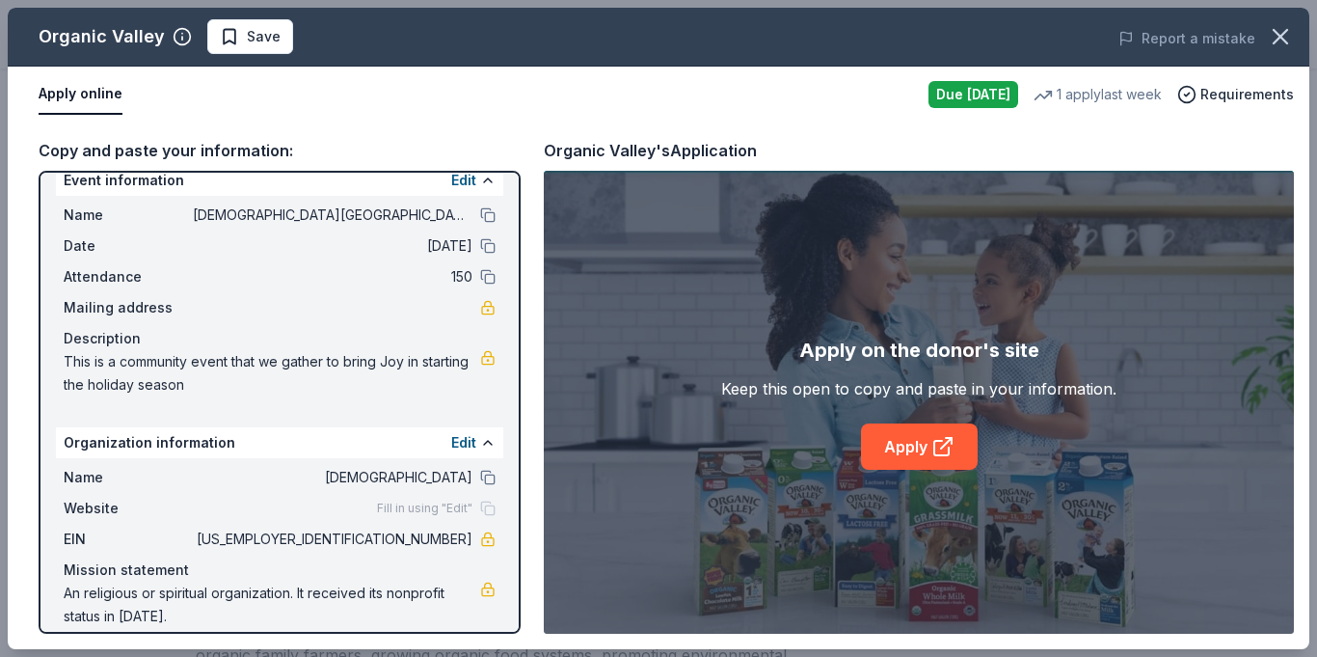
scroll to position [0, 0]
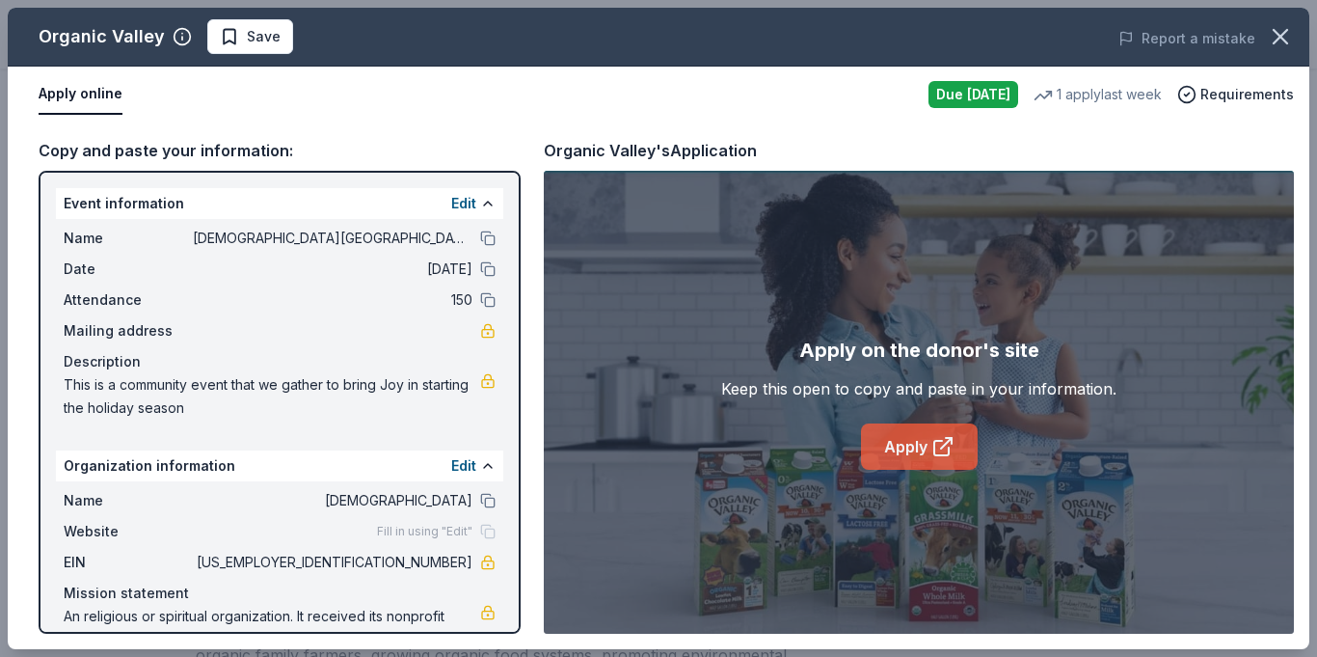
click at [901, 444] on link "Apply" at bounding box center [919, 446] width 117 height 46
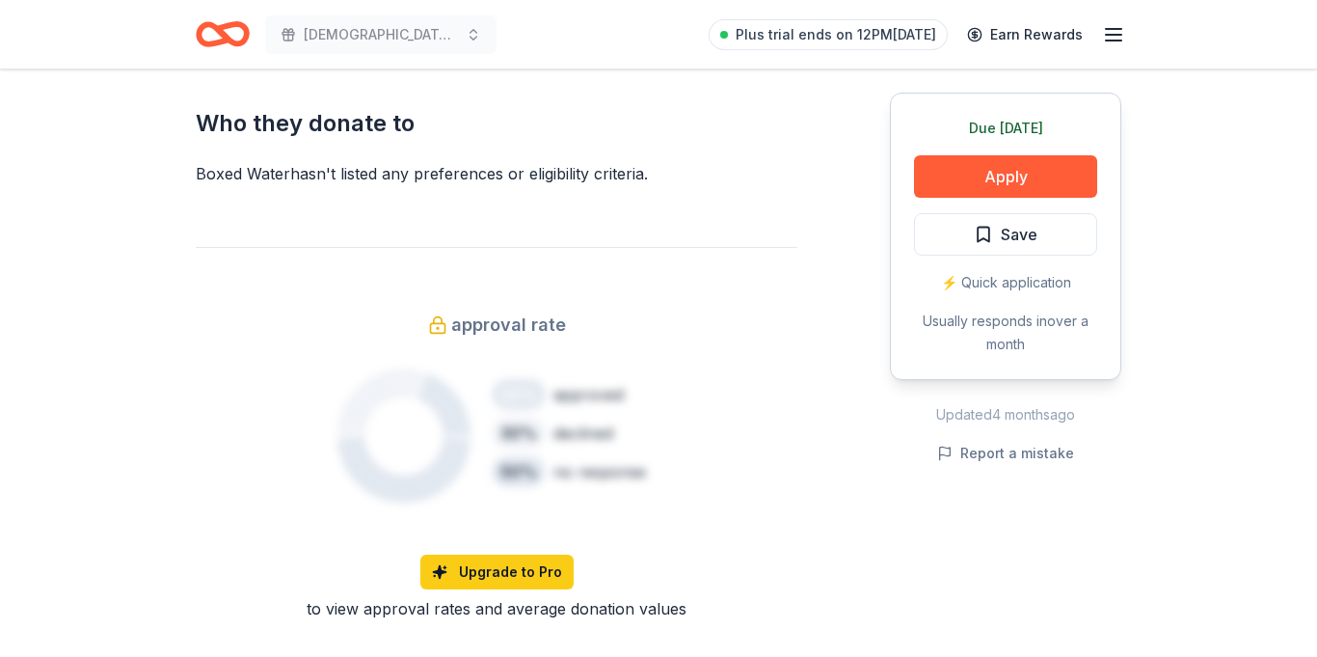
scroll to position [1064, 0]
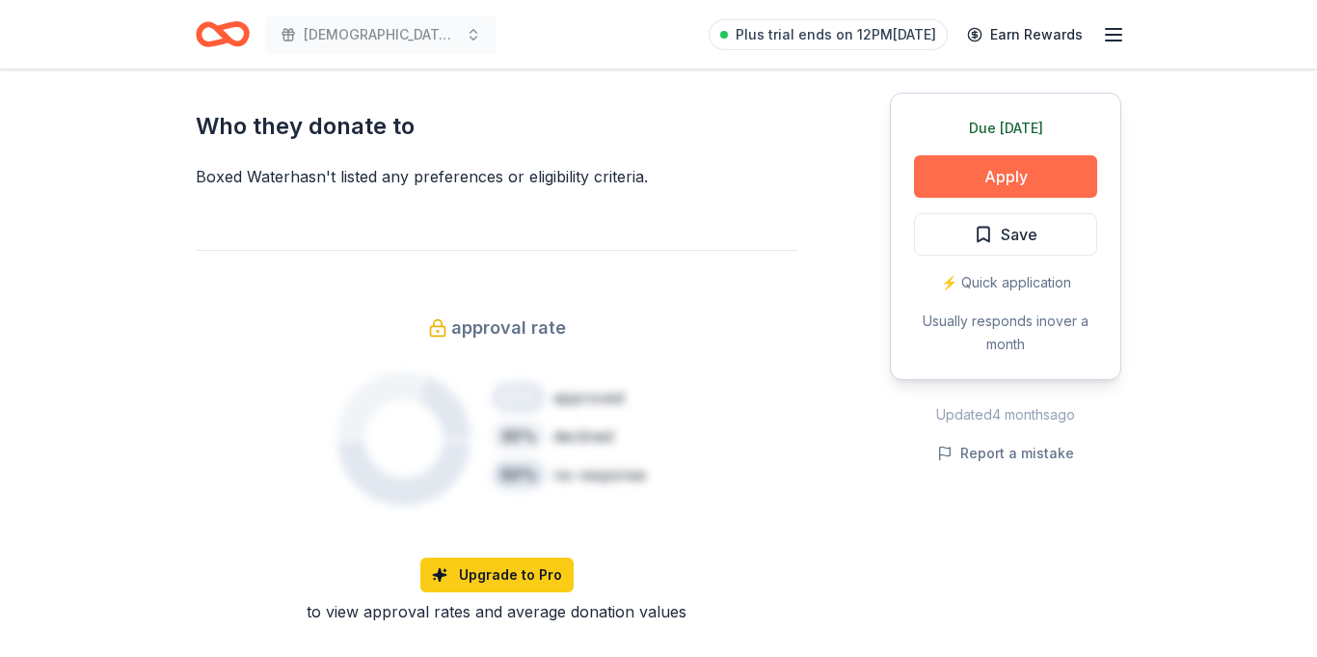
click at [991, 172] on button "Apply" at bounding box center [1005, 176] width 183 height 42
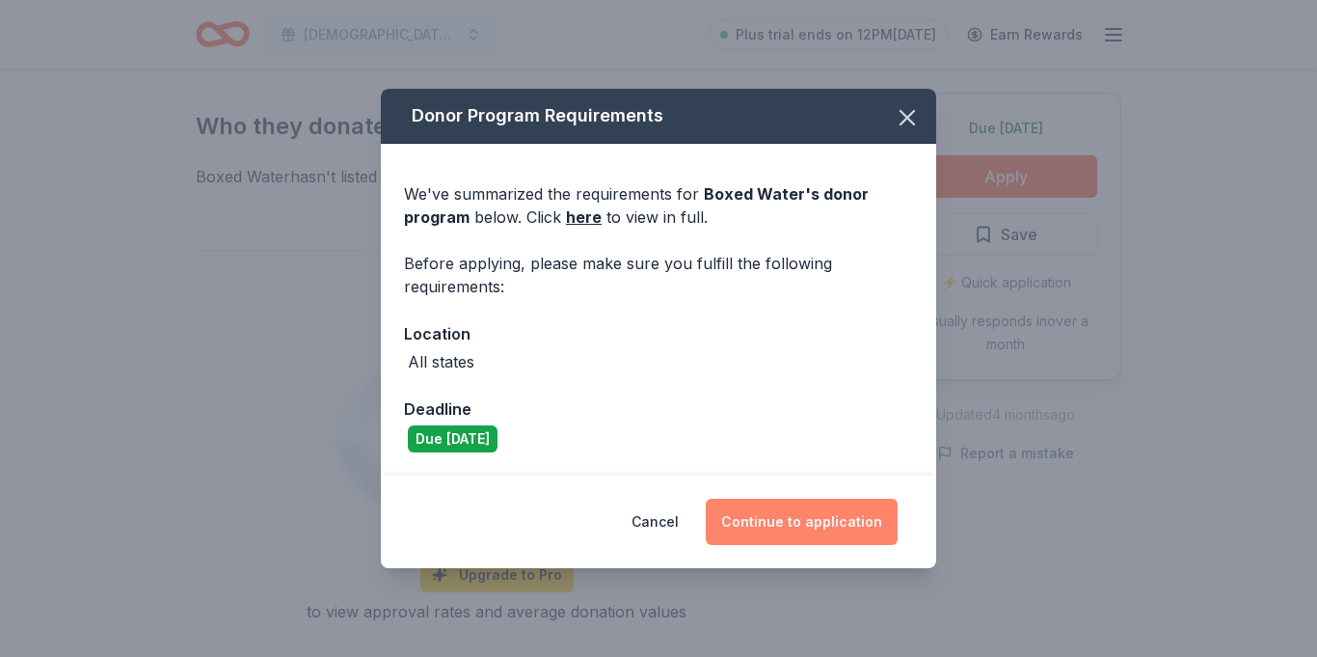
click at [825, 524] on button "Continue to application" at bounding box center [802, 521] width 192 height 46
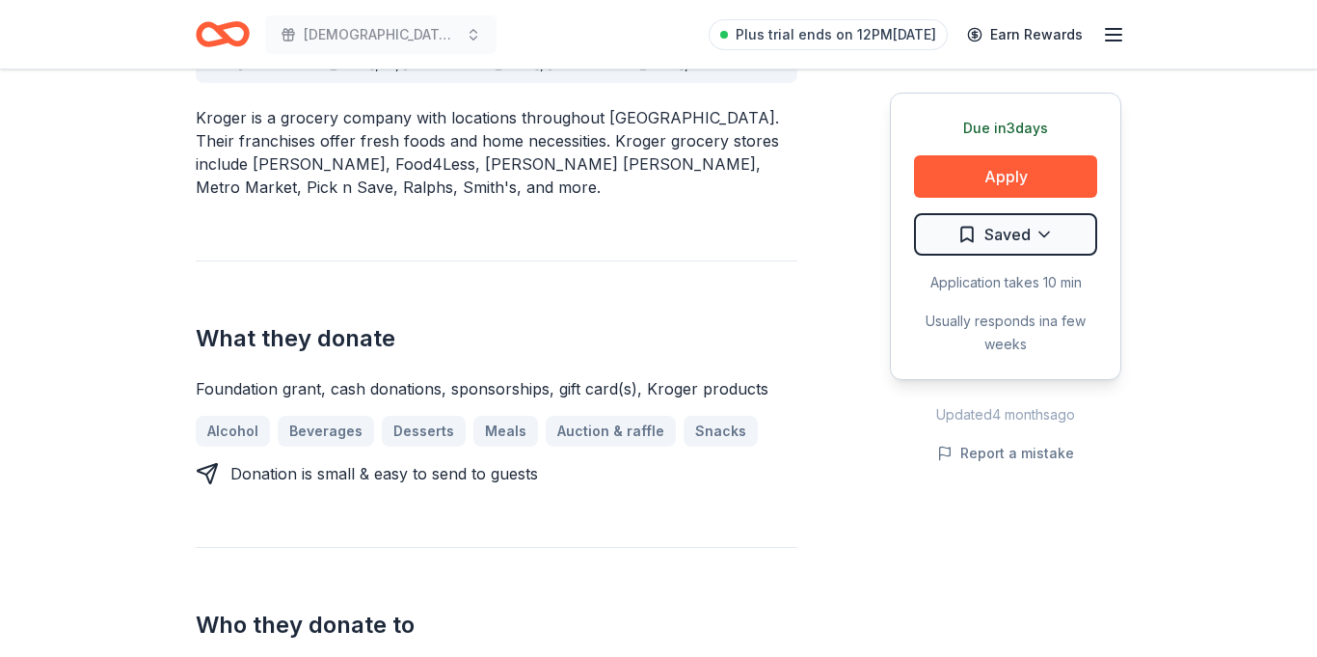
scroll to position [633, 0]
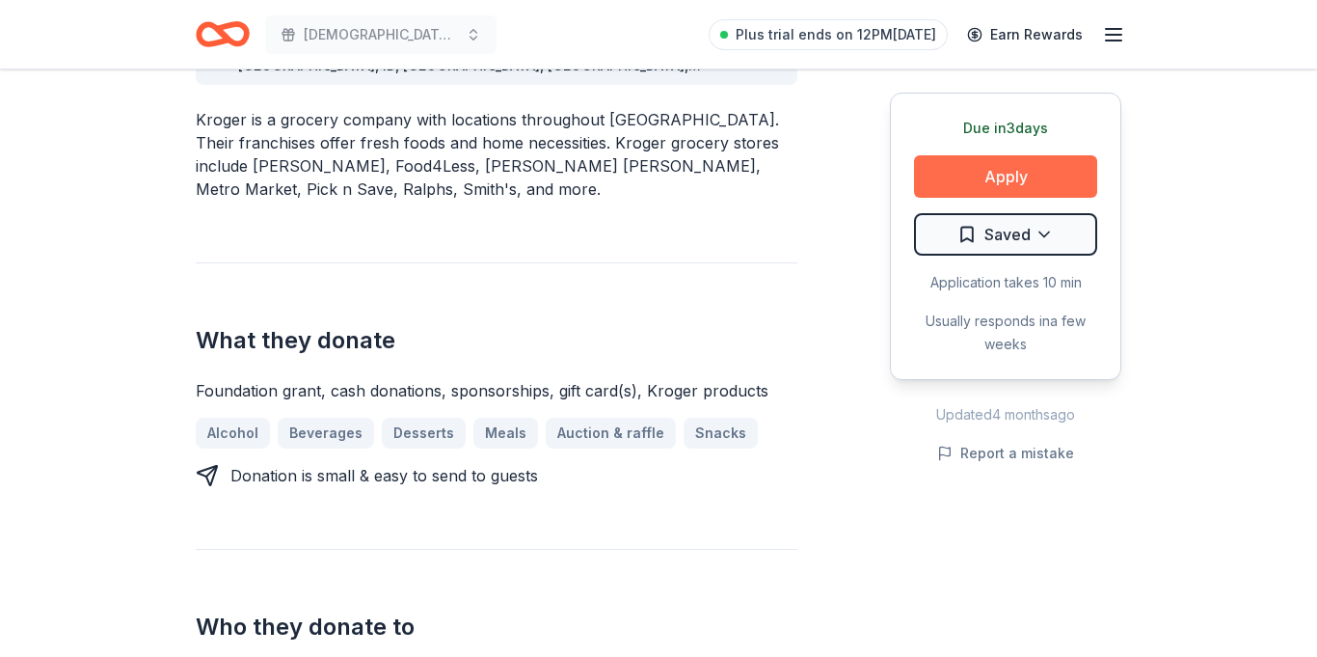
click at [986, 169] on button "Apply" at bounding box center [1005, 176] width 183 height 42
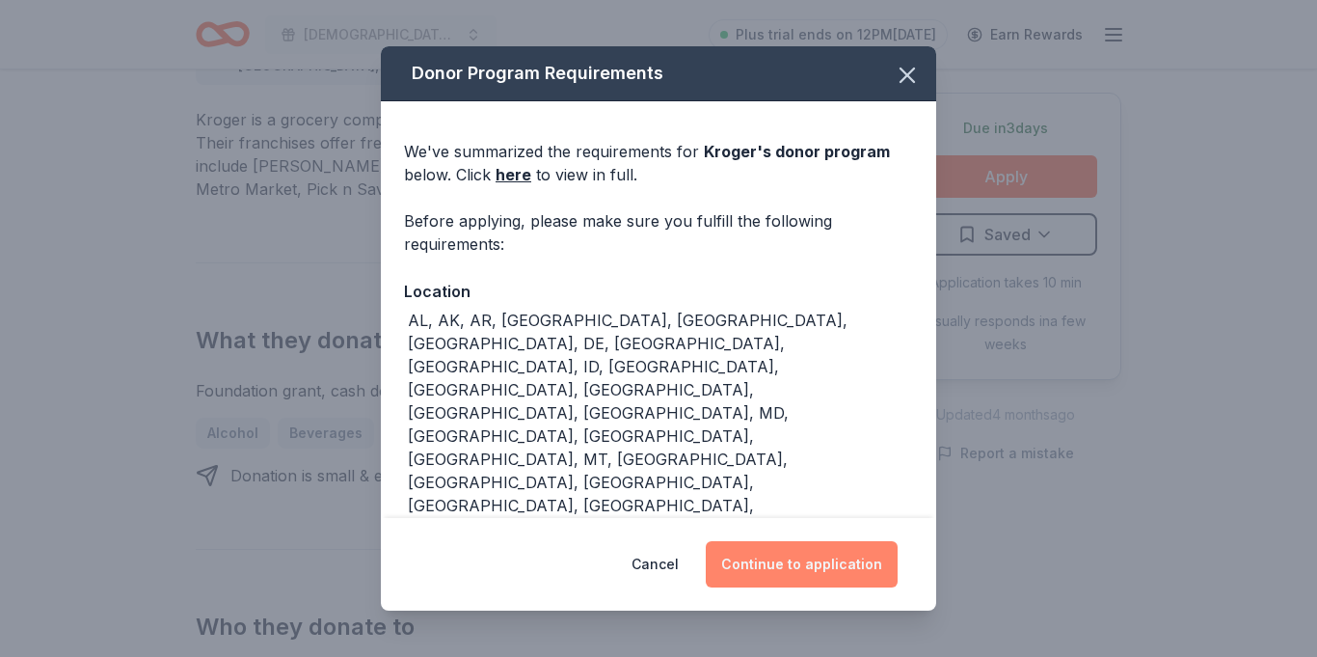
click at [815, 574] on button "Continue to application" at bounding box center [802, 564] width 192 height 46
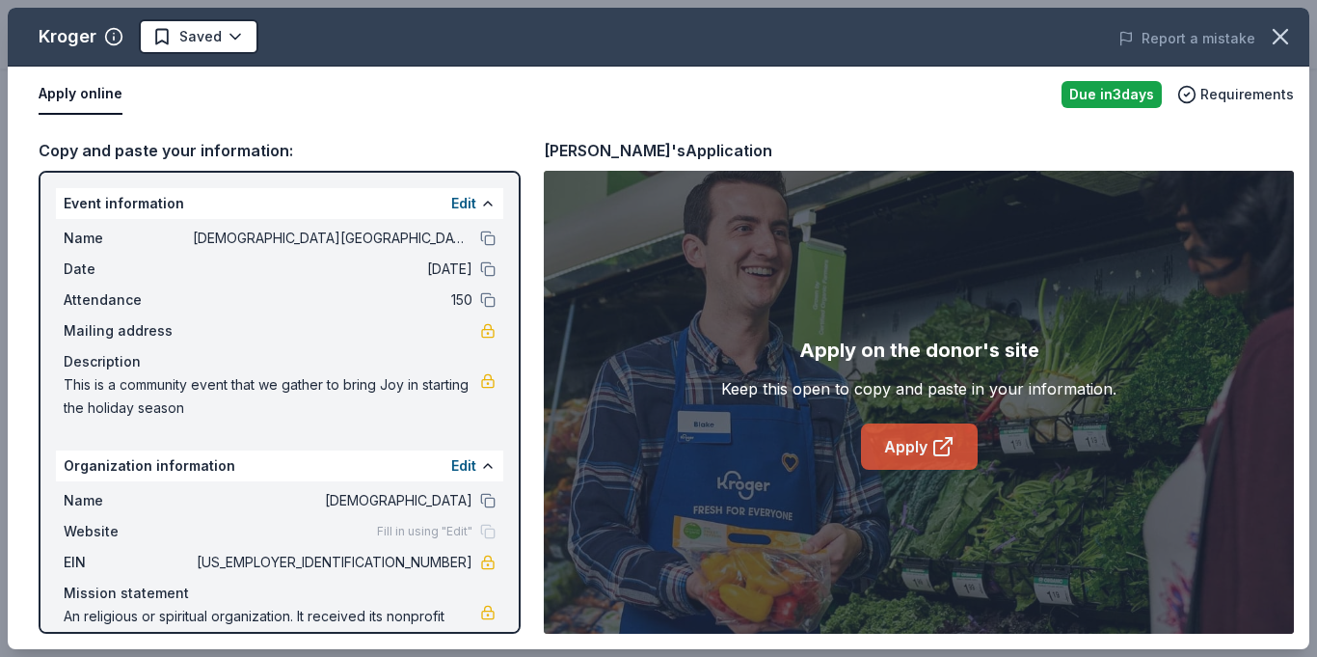
click at [911, 447] on link "Apply" at bounding box center [919, 446] width 117 height 46
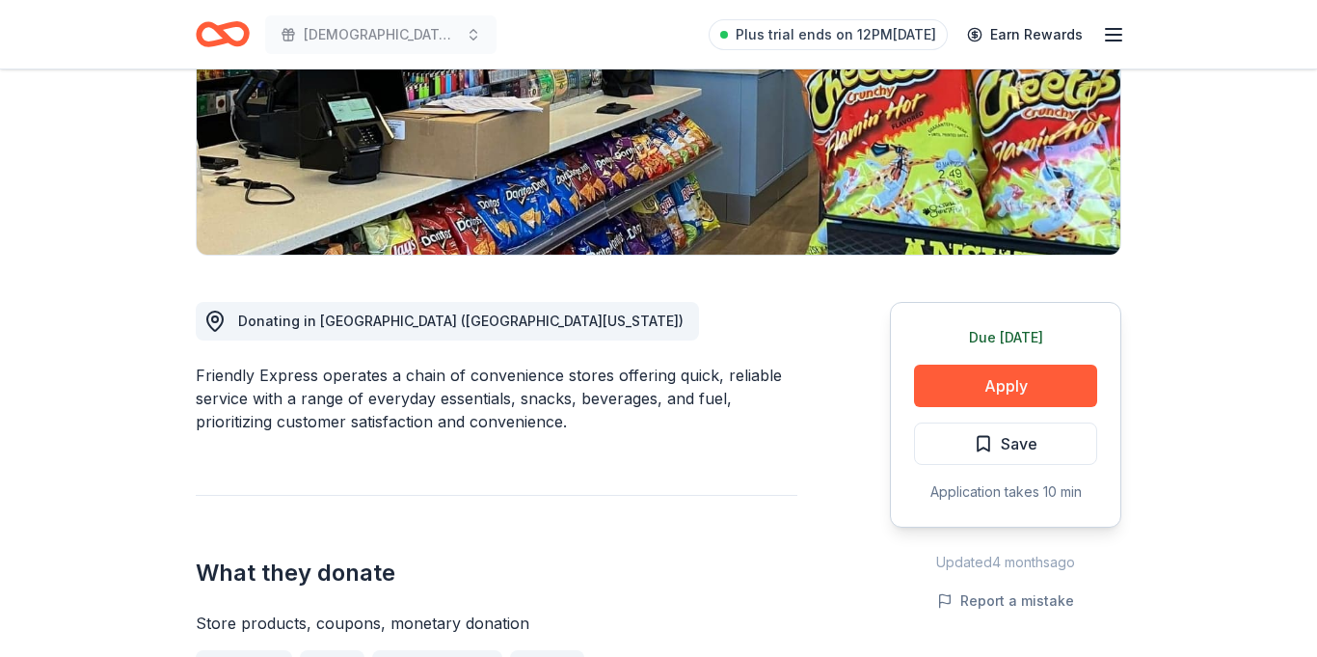
scroll to position [319, 0]
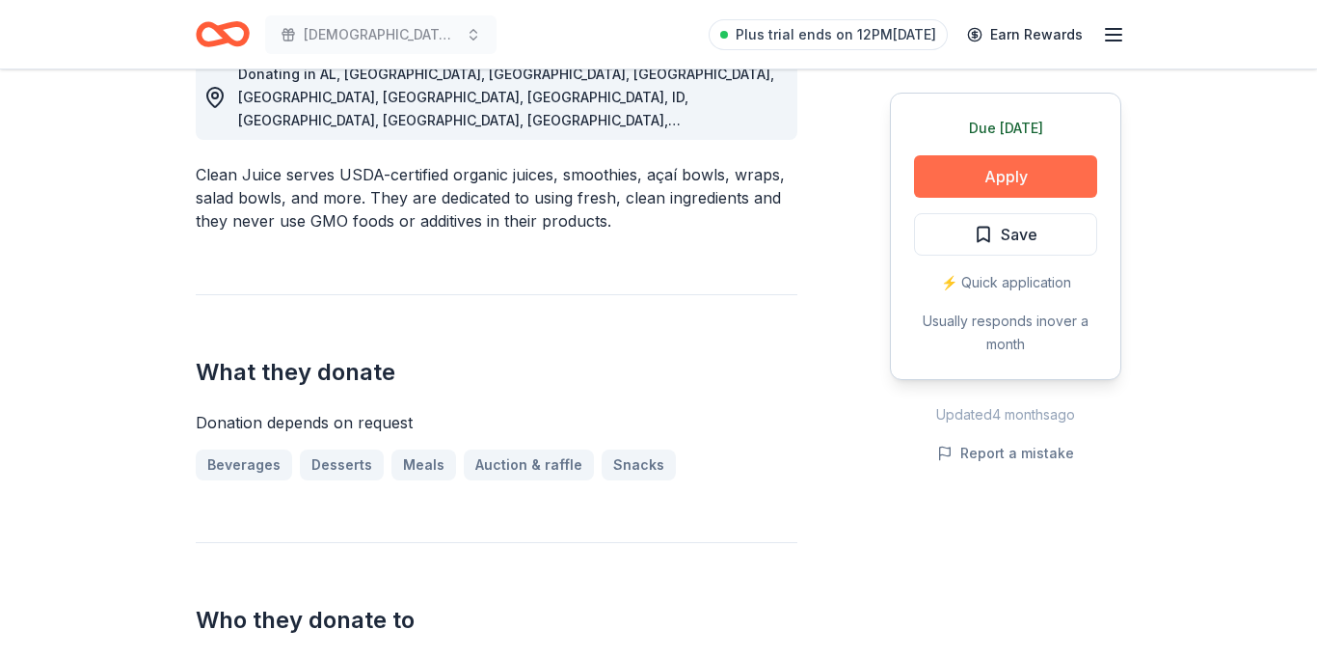
scroll to position [579, 0]
click at [991, 166] on button "Apply" at bounding box center [1005, 176] width 183 height 42
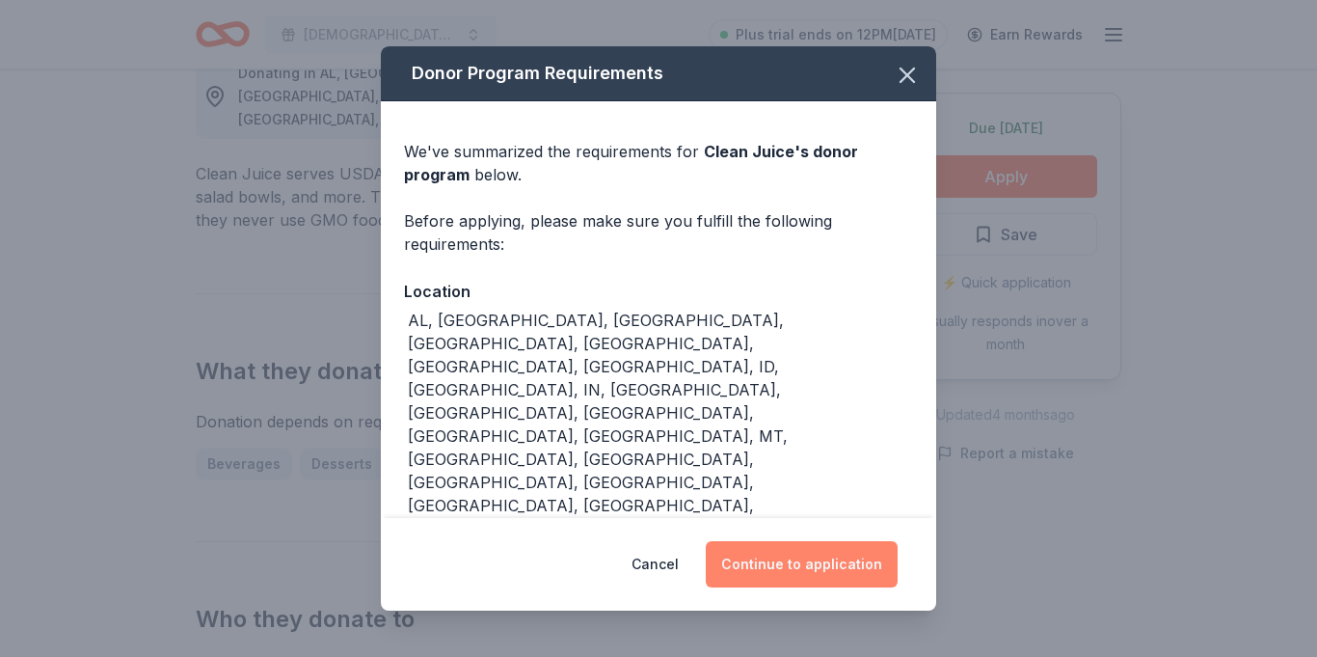
click at [808, 541] on button "Continue to application" at bounding box center [802, 564] width 192 height 46
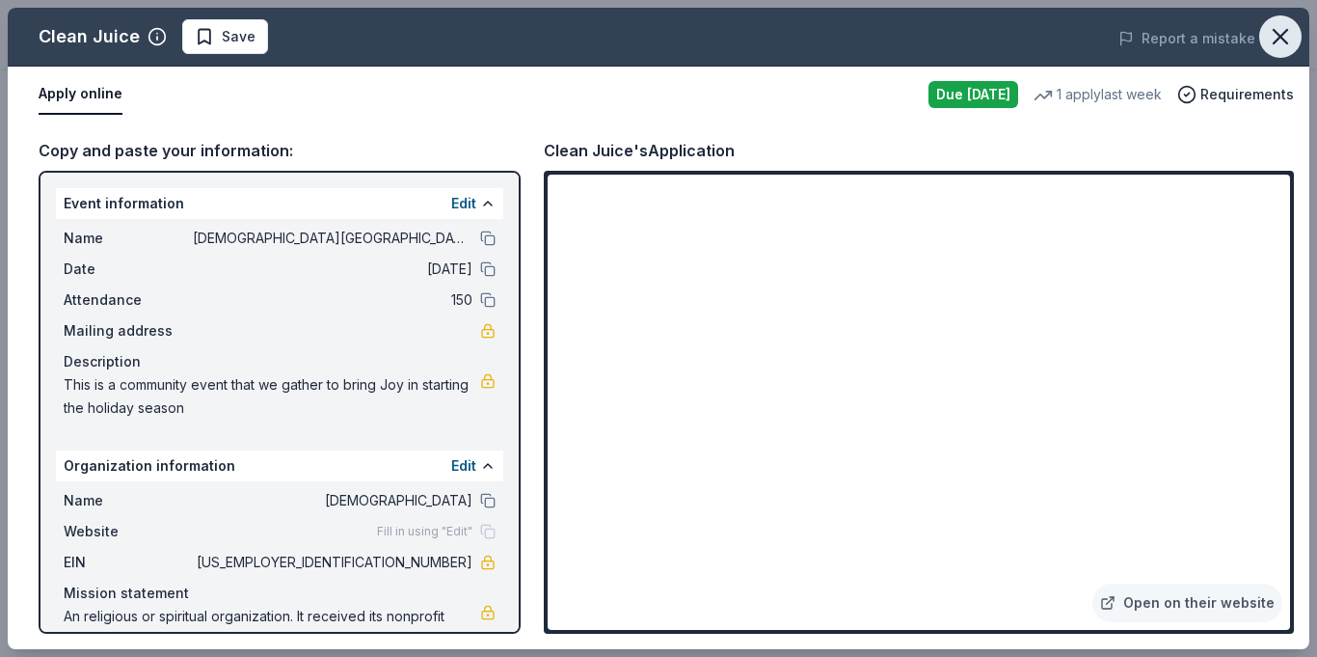
click at [1283, 40] on icon "button" at bounding box center [1280, 36] width 13 height 13
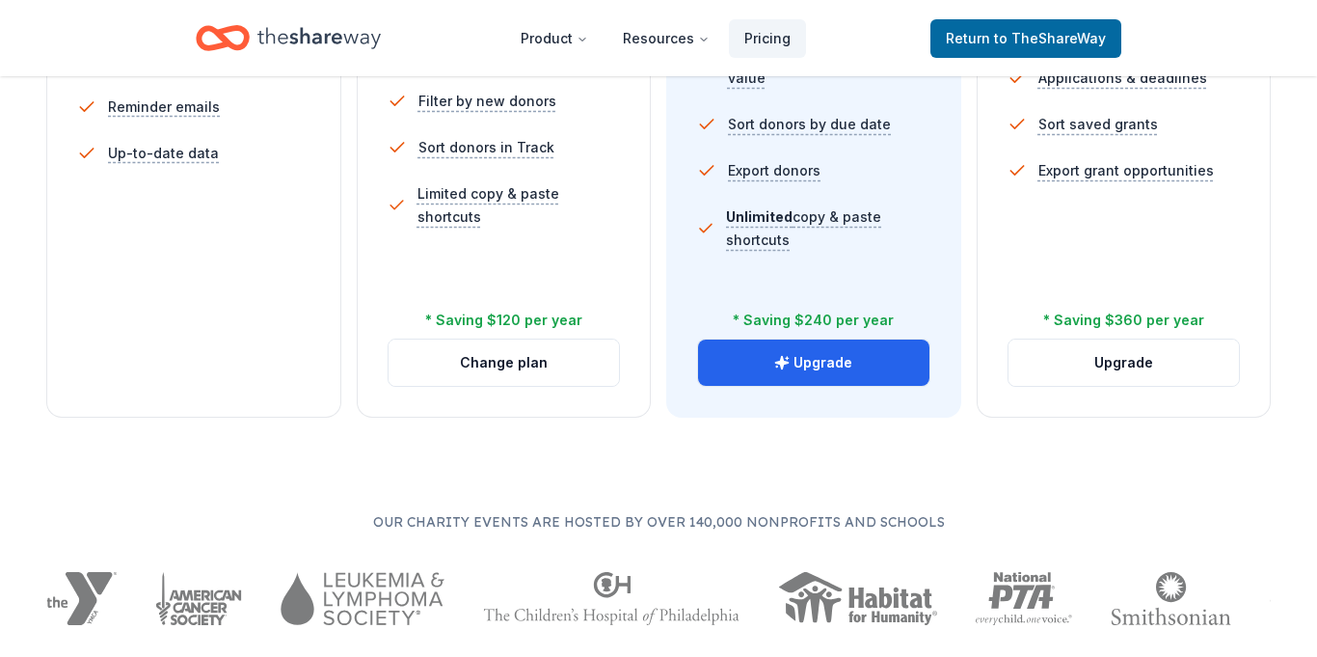
scroll to position [795, 0]
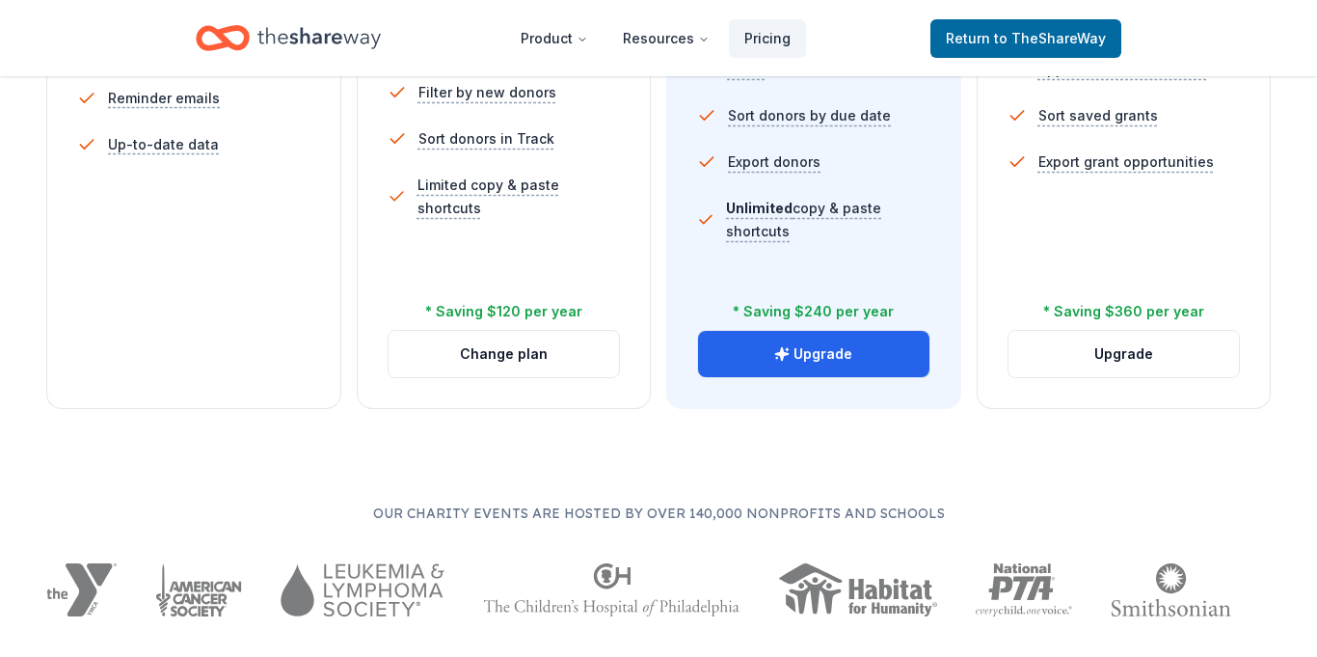
click at [104, 219] on div "5 profile views / month Limited directory search 2 new donors / week (in-kind o…" at bounding box center [193, 90] width 233 height 463
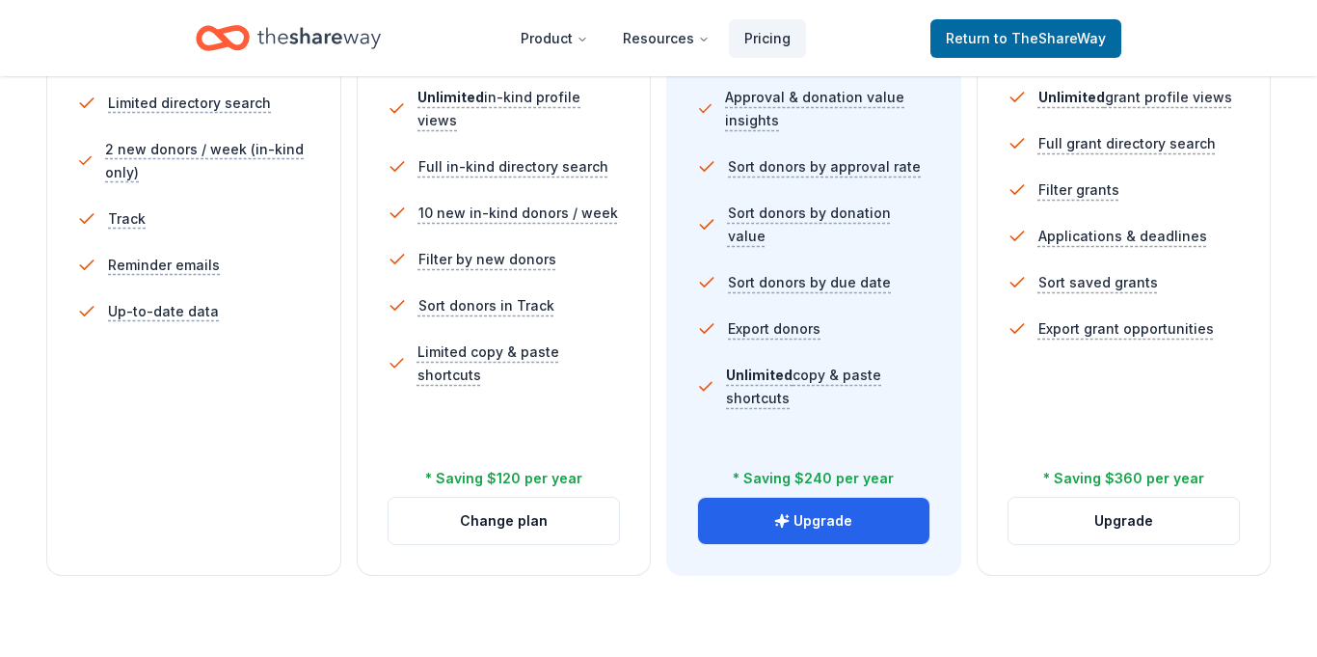
scroll to position [636, 0]
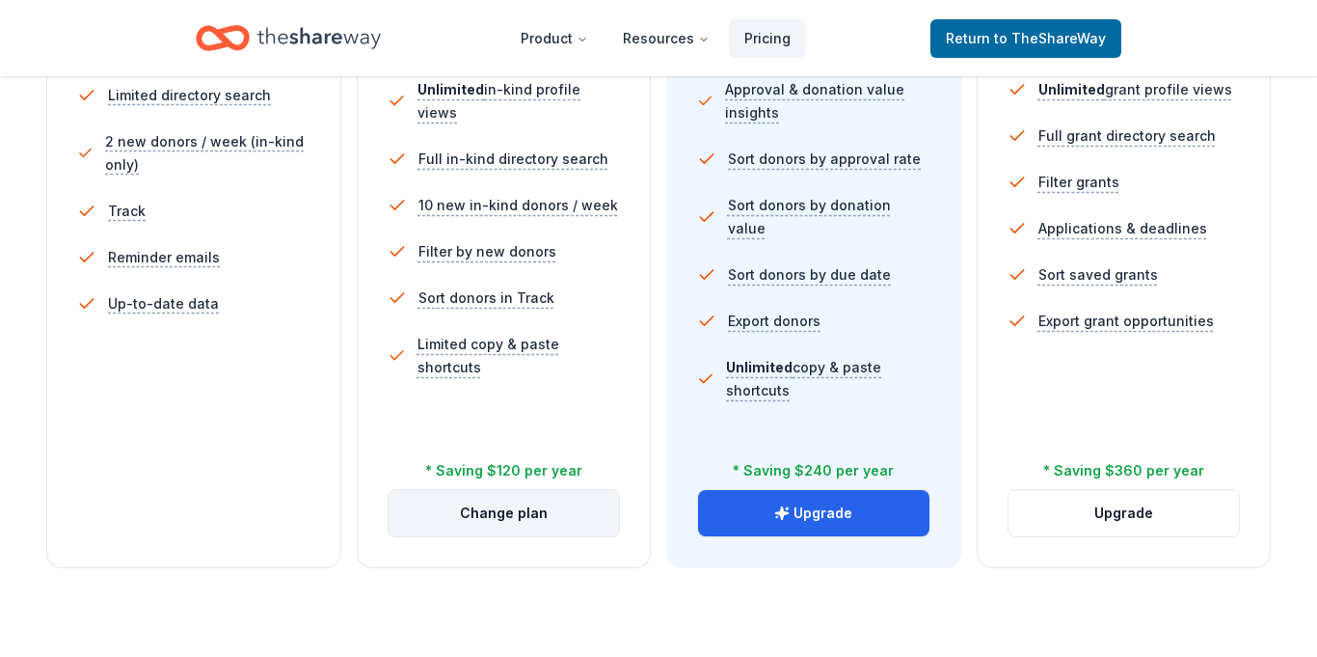
click at [485, 513] on button "Change plan" at bounding box center [504, 513] width 231 height 46
